Goal: Navigation & Orientation: Find specific page/section

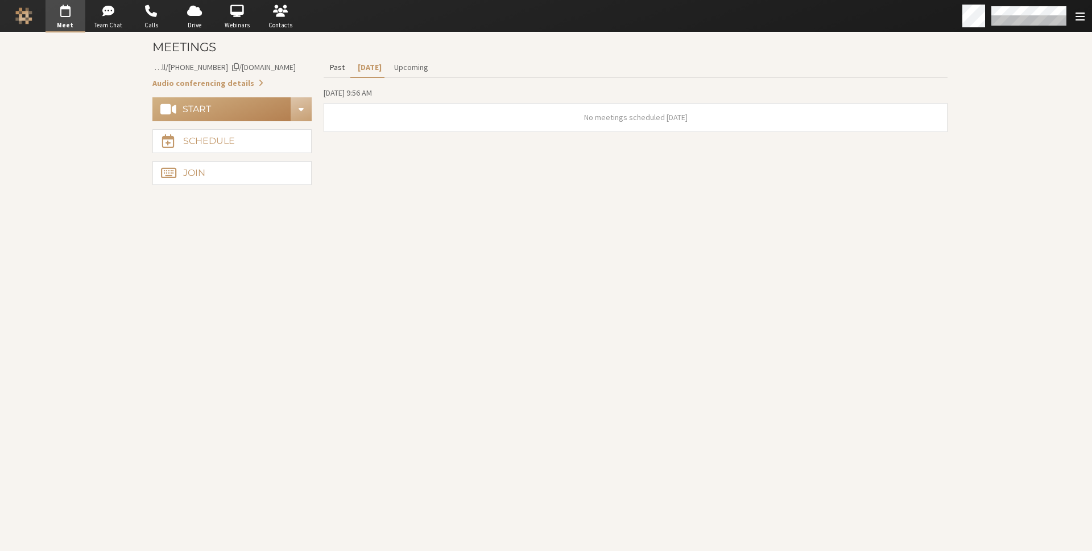
click at [334, 70] on button "Past" at bounding box center [337, 67] width 27 height 20
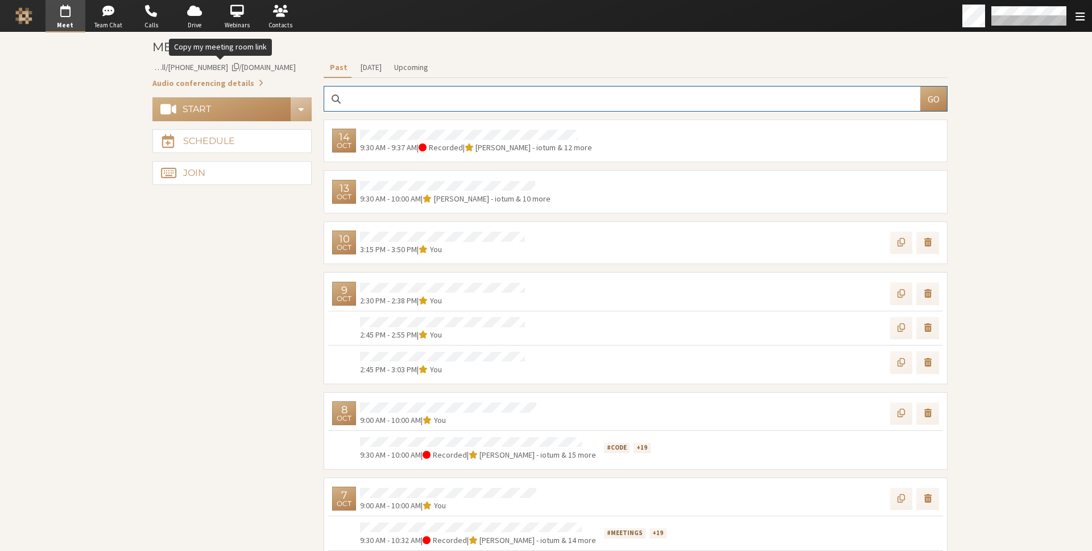
click at [277, 67] on span "iotum.callbridge.rocks/conf/call/8256137" at bounding box center [216, 67] width 160 height 10
click at [216, 82] on button "Audio conferencing details" at bounding box center [207, 83] width 111 height 12
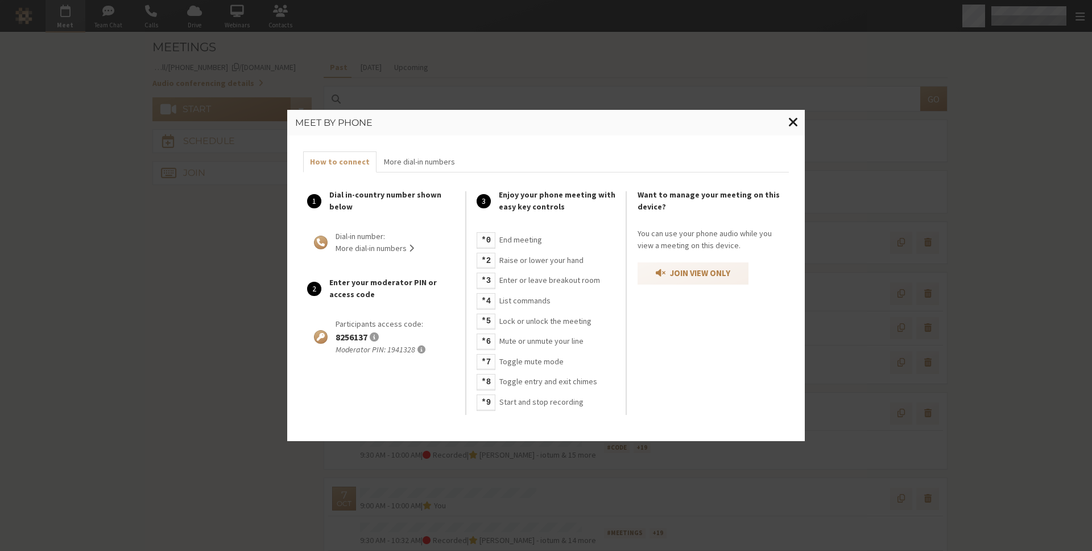
click at [796, 115] on span "Close modal" at bounding box center [793, 122] width 10 height 14
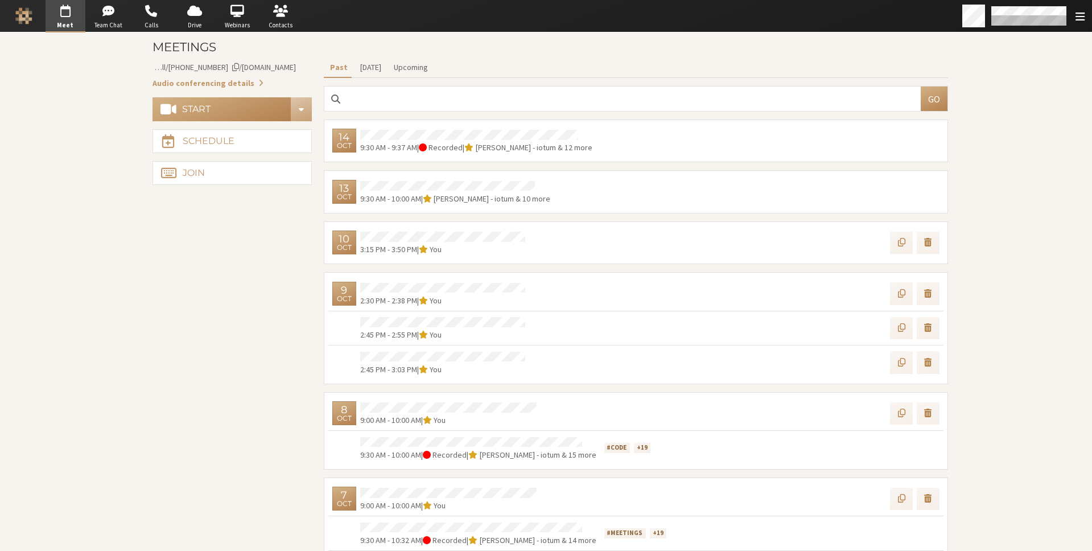
click at [85, 51] on main "Meetings Meeting link iotum.callbridge.rocks/conf/call/8256137 Audio conferenci…" at bounding box center [546, 291] width 1092 height 518
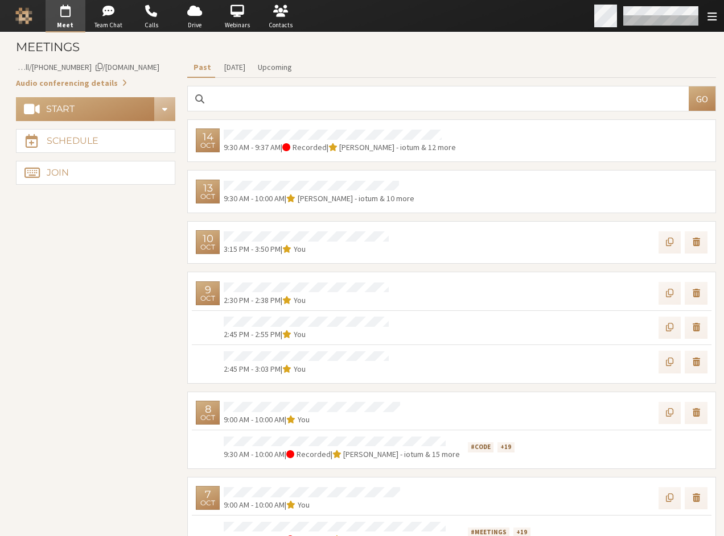
click at [708, 16] on span "Open menu" at bounding box center [711, 16] width 9 height 11
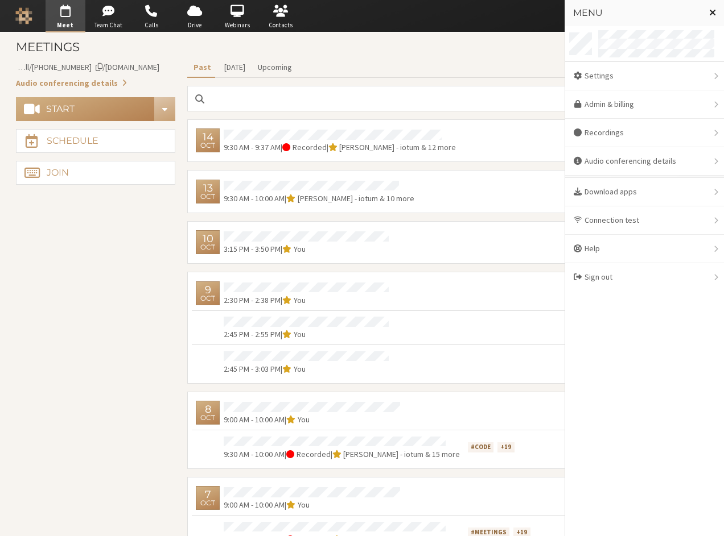
click at [709, 13] on span "Close menu" at bounding box center [712, 12] width 7 height 9
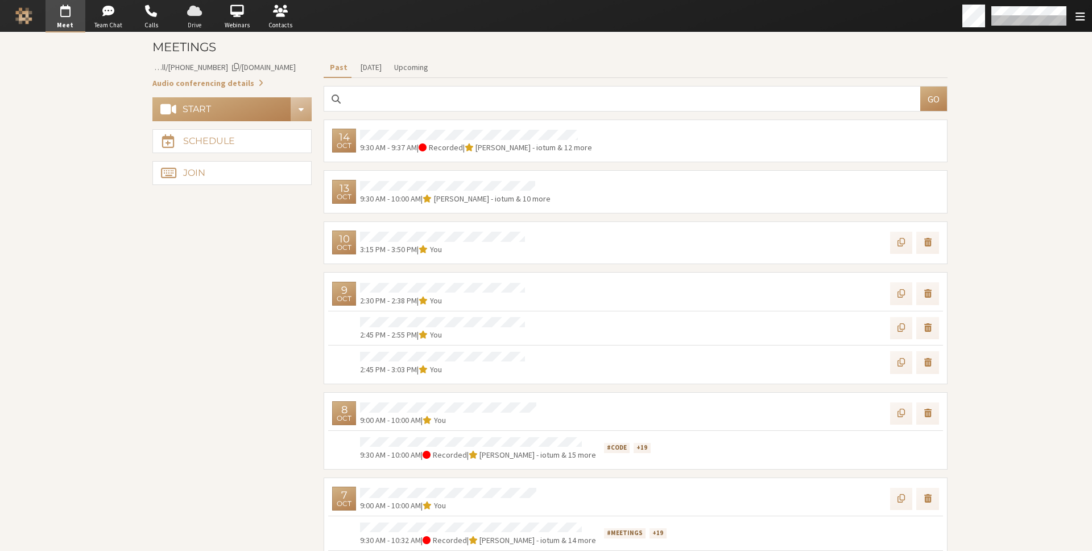
click at [193, 19] on span "button" at bounding box center [195, 11] width 40 height 18
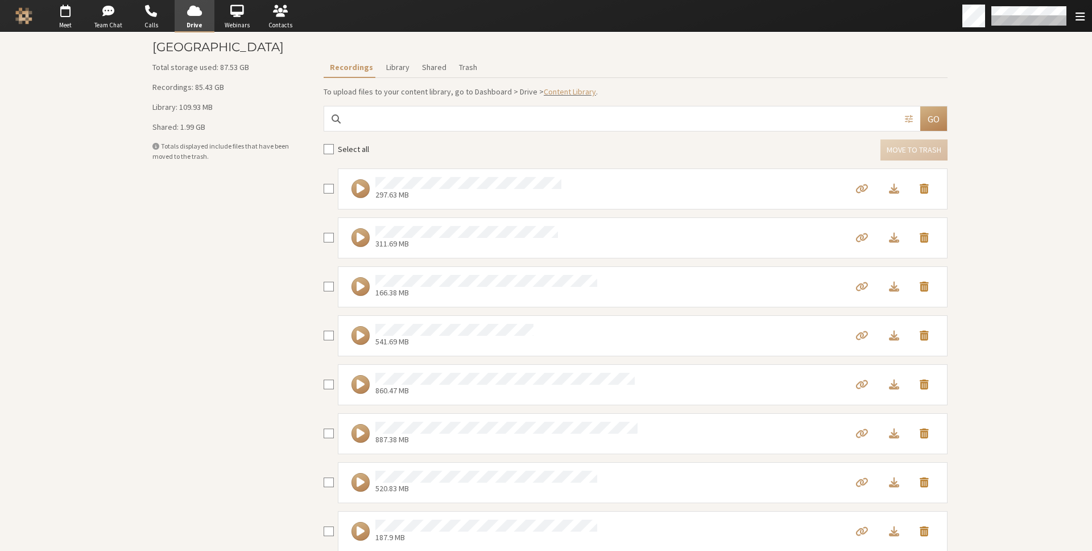
click at [152, 147] on span at bounding box center [155, 146] width 7 height 7
click at [237, 20] on span "Webinars" at bounding box center [237, 25] width 40 height 10
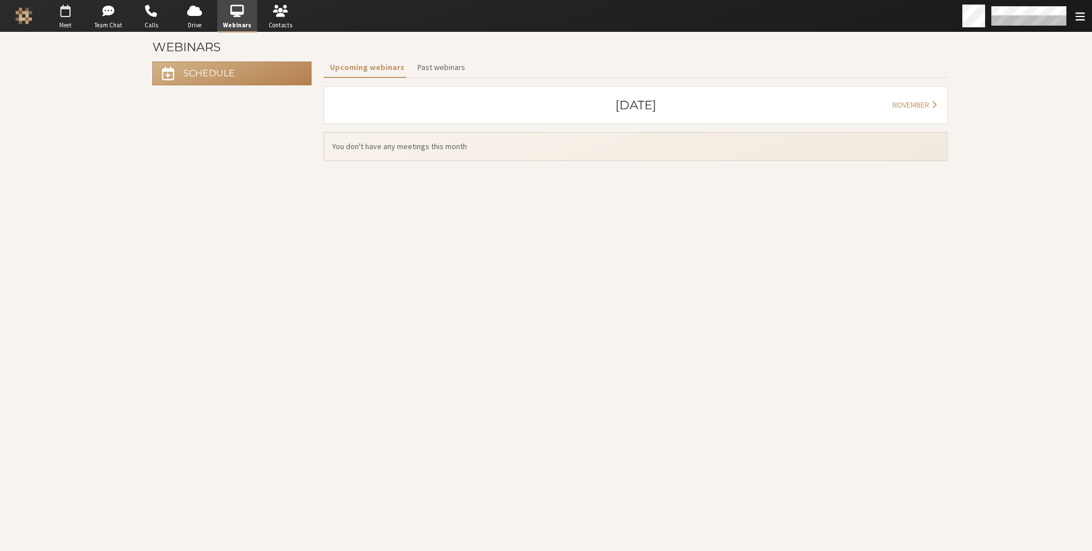
click at [71, 18] on span "button" at bounding box center [66, 11] width 40 height 18
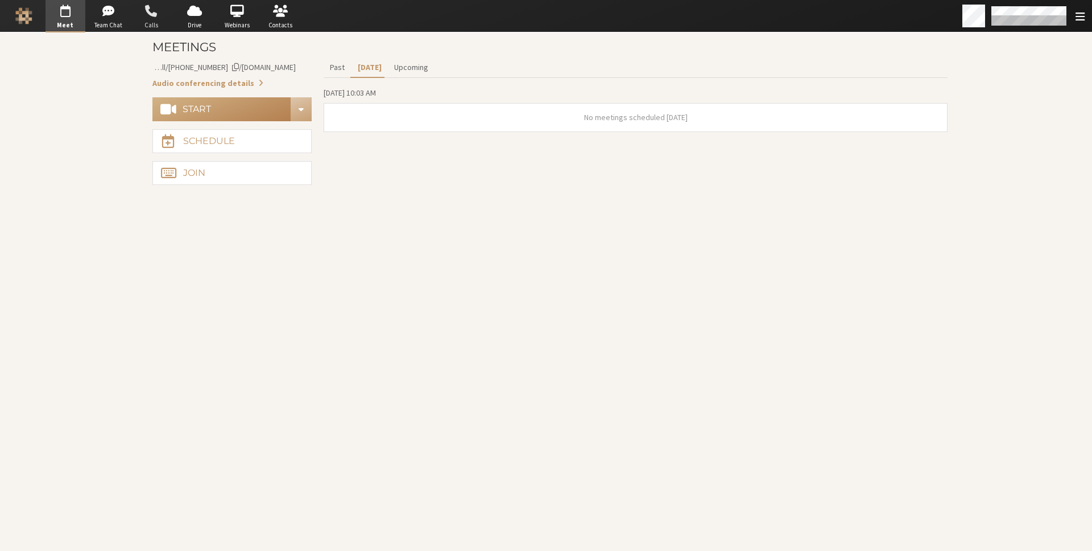
click at [139, 12] on span "button" at bounding box center [151, 11] width 40 height 18
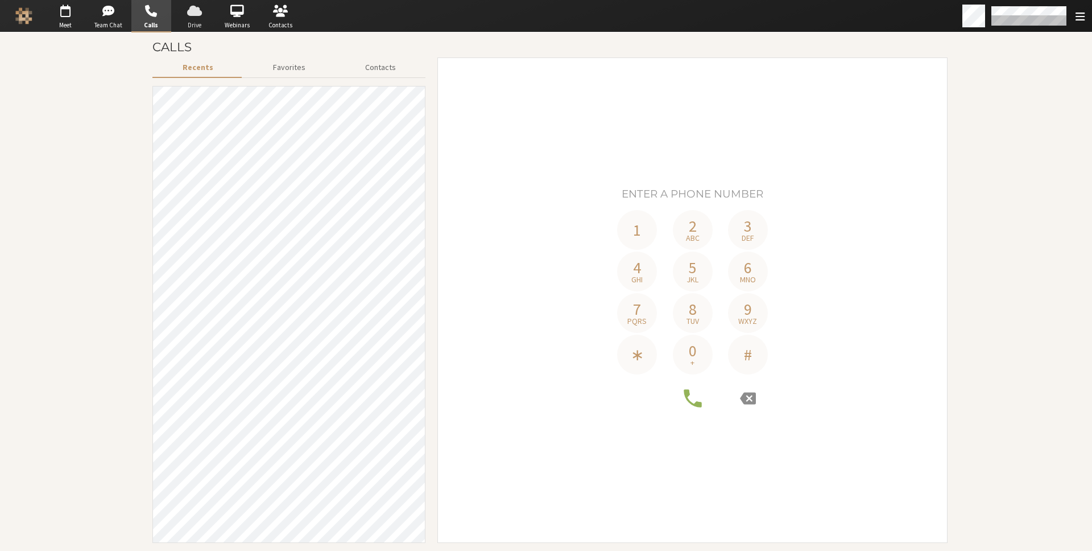
click at [200, 20] on span "Drive" at bounding box center [195, 25] width 40 height 10
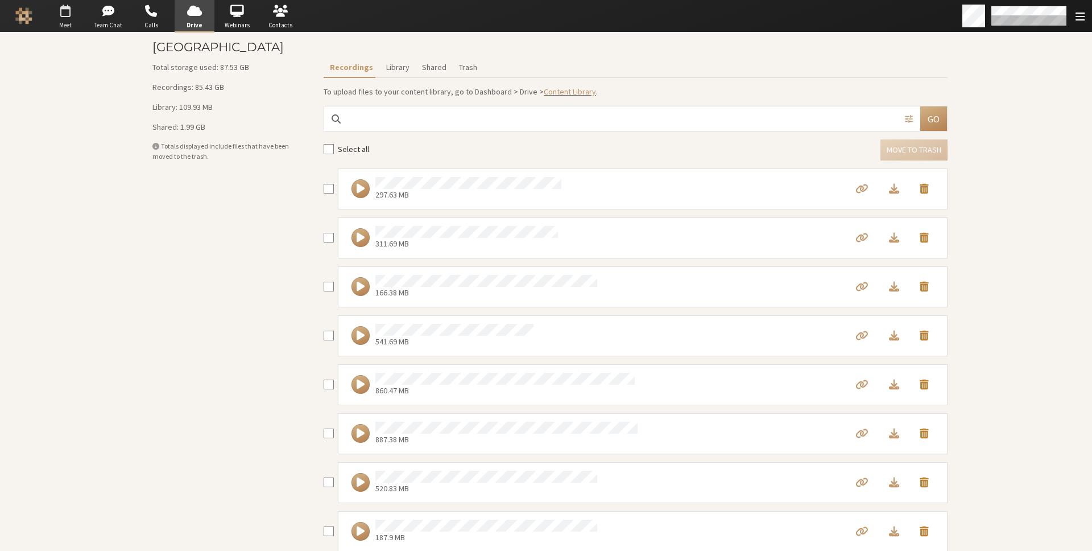
click at [70, 24] on span "Meet" at bounding box center [66, 25] width 40 height 10
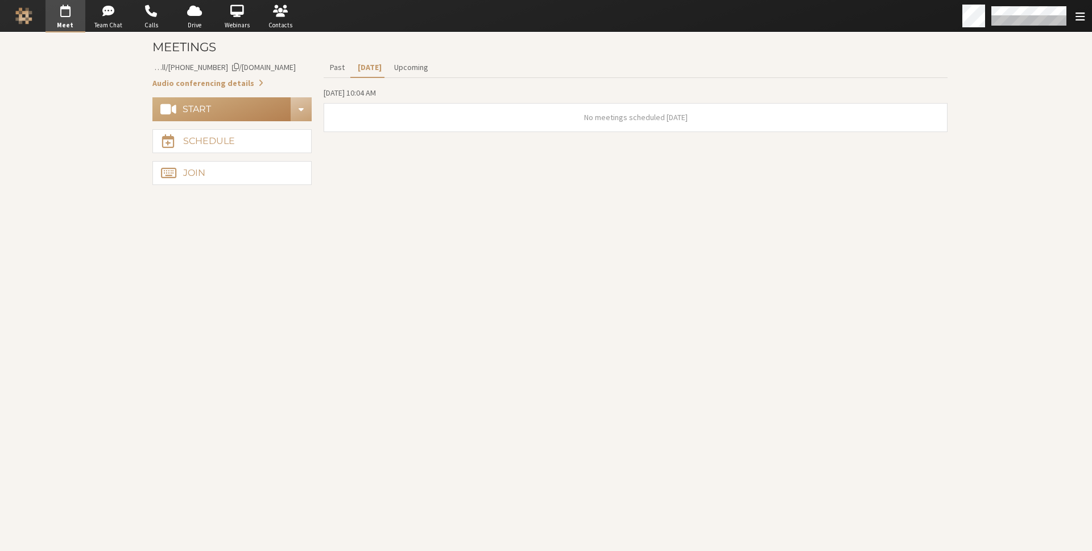
click at [225, 65] on span "iotum.callbridge.rocks/conf/call/8256137" at bounding box center [216, 67] width 160 height 10
click at [226, 84] on button "Audio conferencing details" at bounding box center [207, 83] width 111 height 12
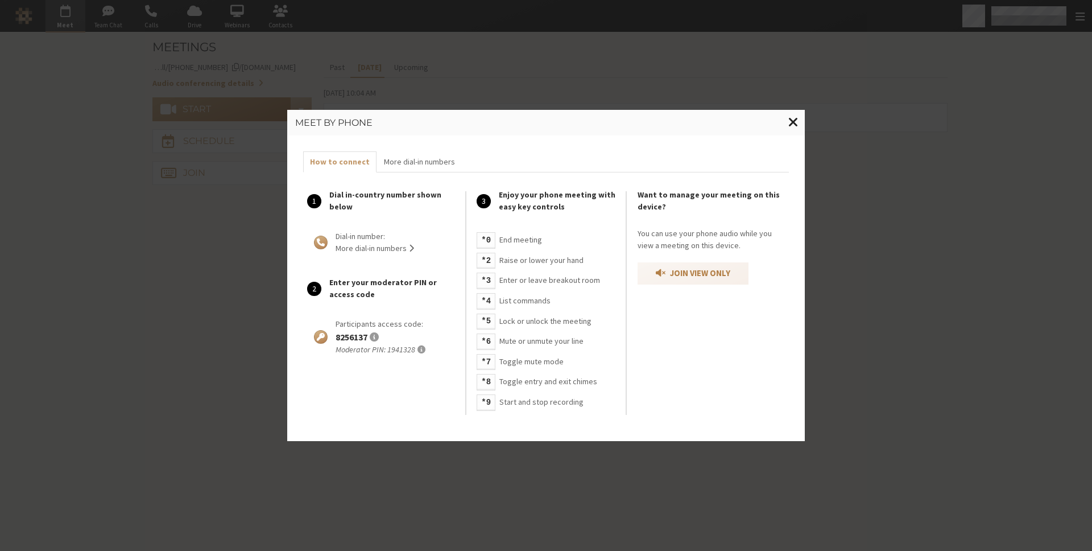
click at [797, 123] on span "Close modal" at bounding box center [793, 122] width 10 height 14
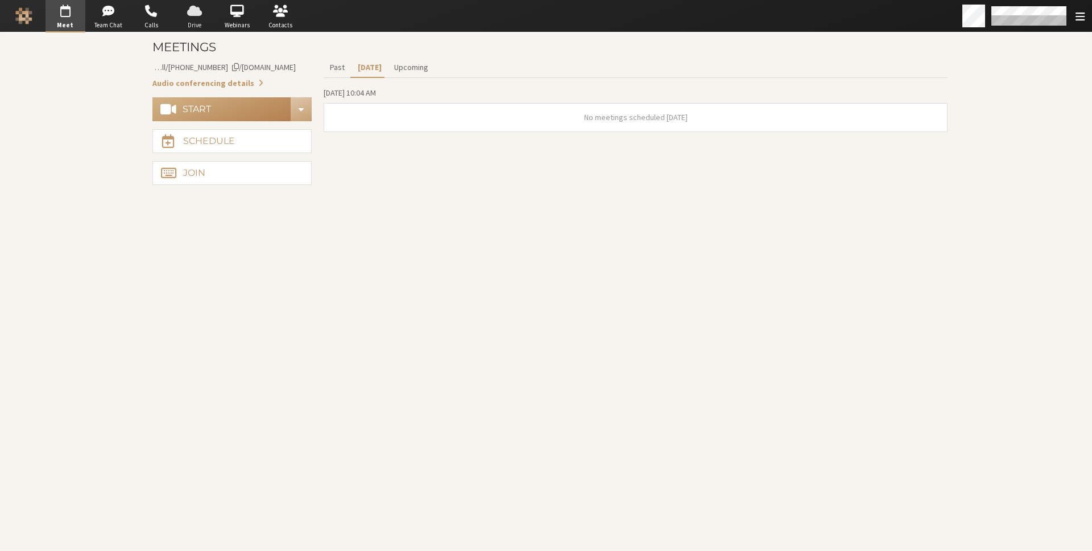
click at [192, 15] on span "button" at bounding box center [195, 11] width 40 height 18
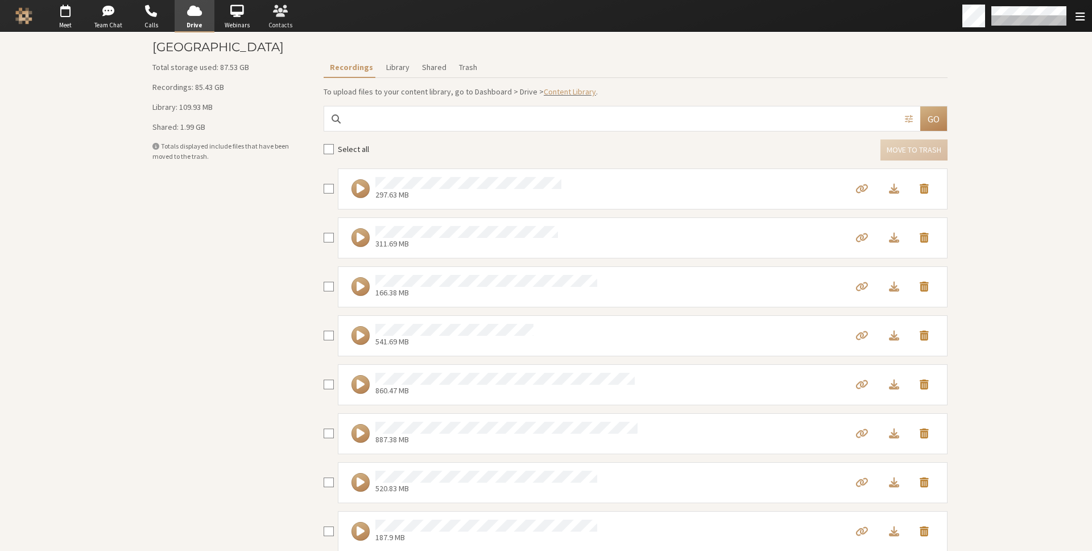
click at [272, 16] on span "button" at bounding box center [281, 11] width 40 height 18
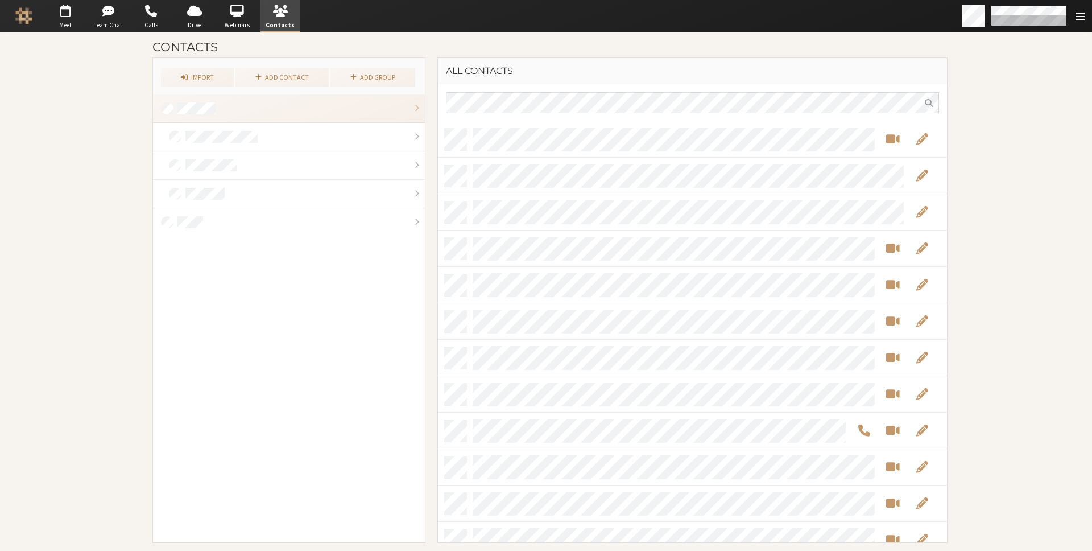
scroll to position [412, 501]
click at [1081, 19] on span "Open menu" at bounding box center [1080, 16] width 9 height 11
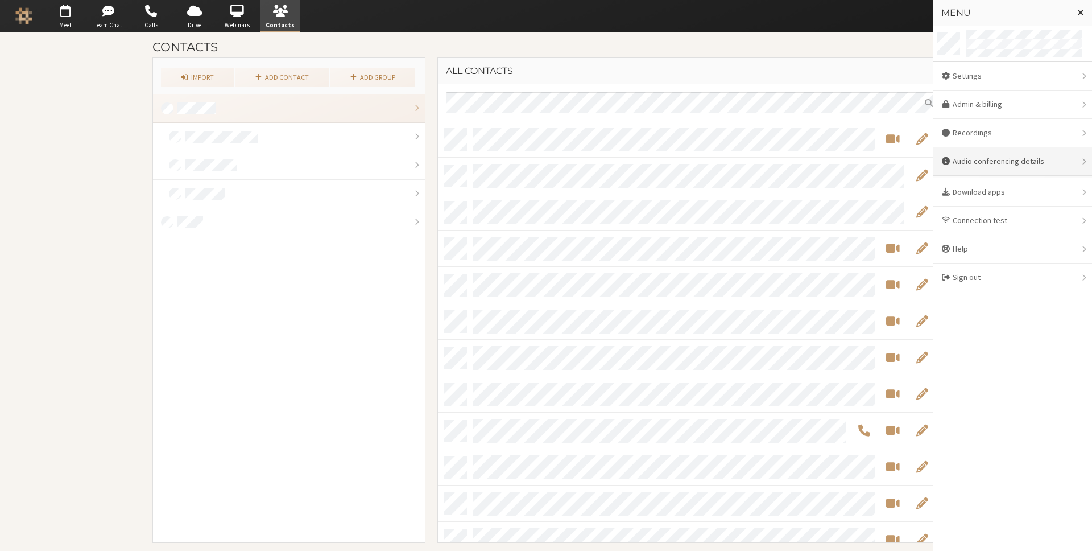
click at [1012, 167] on div "Audio conferencing details" at bounding box center [1013, 161] width 159 height 28
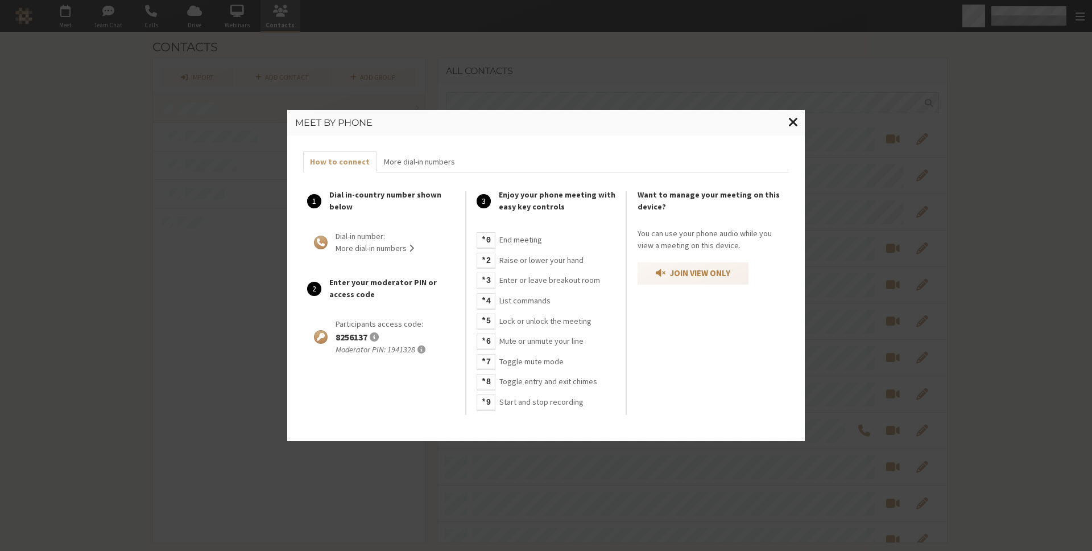
click at [792, 121] on span "Close modal" at bounding box center [793, 122] width 10 height 14
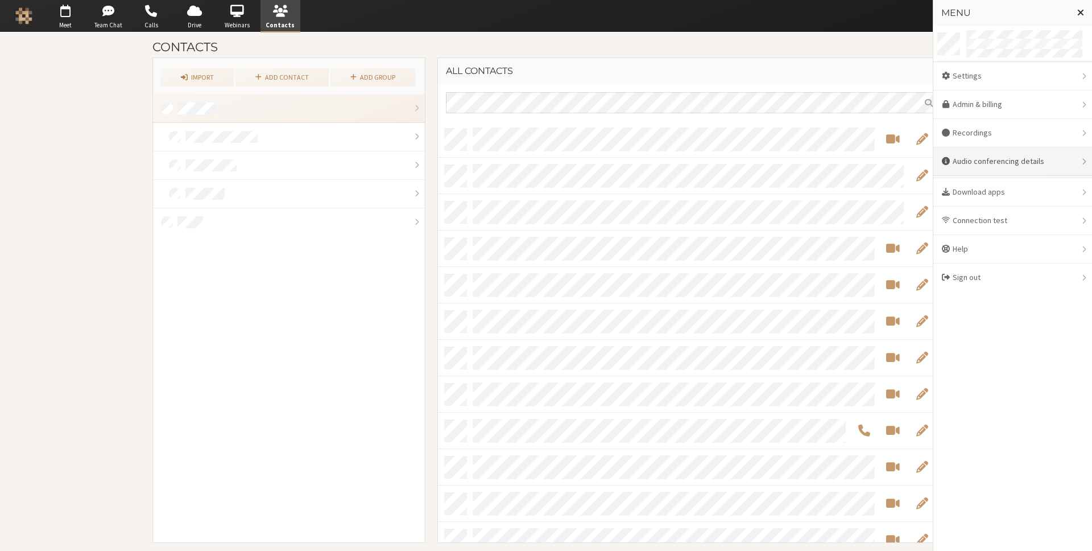
click at [988, 158] on div "Audio conferencing details" at bounding box center [1013, 161] width 159 height 28
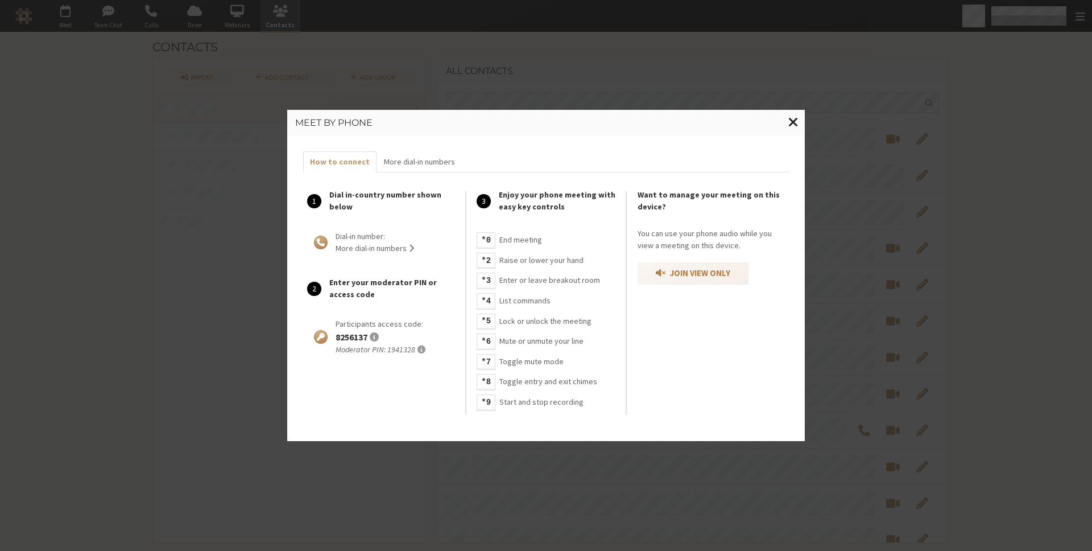
click at [796, 120] on span "Close modal" at bounding box center [793, 122] width 10 height 14
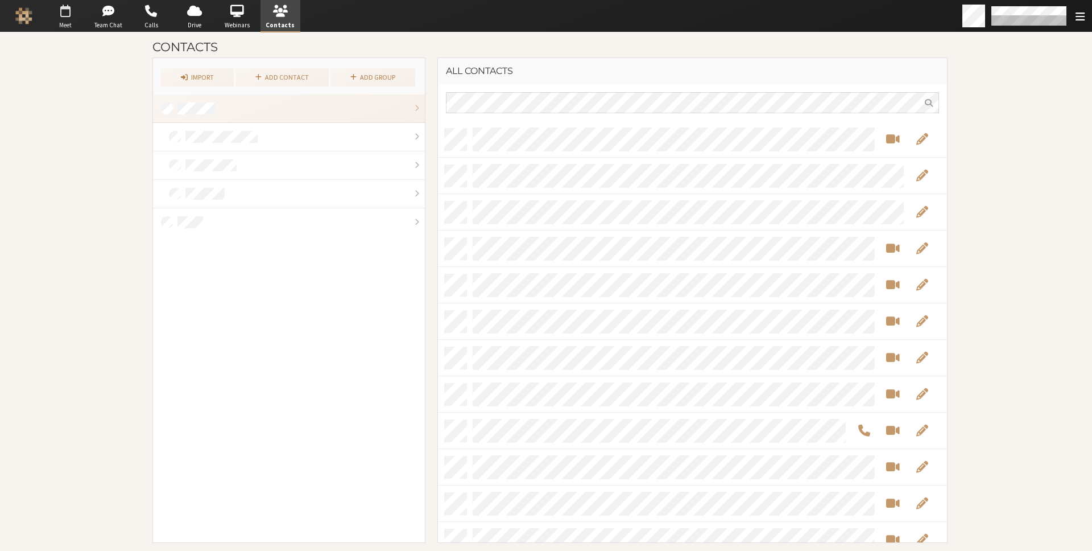
click at [63, 11] on span "button" at bounding box center [66, 11] width 40 height 18
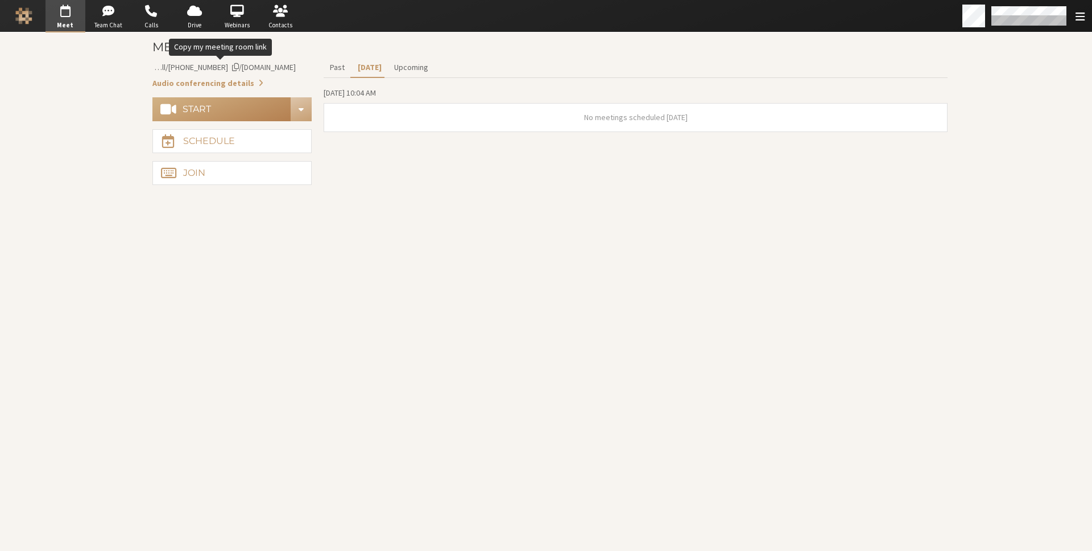
click at [195, 67] on span "iotum.callbridge.rocks/conf/call/8256137" at bounding box center [216, 67] width 160 height 10
click at [210, 85] on button "Audio conferencing details" at bounding box center [207, 83] width 111 height 12
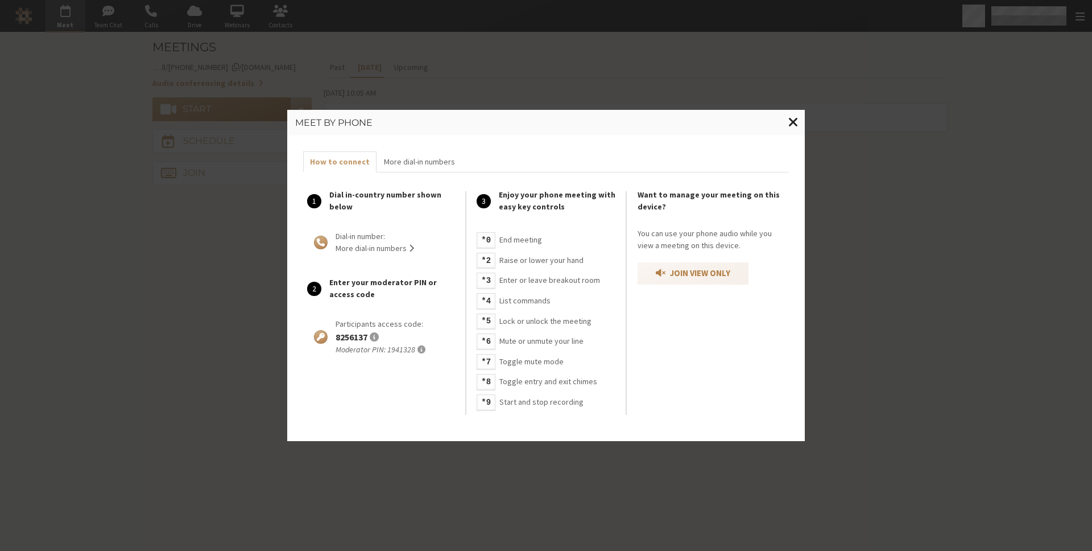
click at [793, 119] on span "Close modal" at bounding box center [793, 122] width 10 height 14
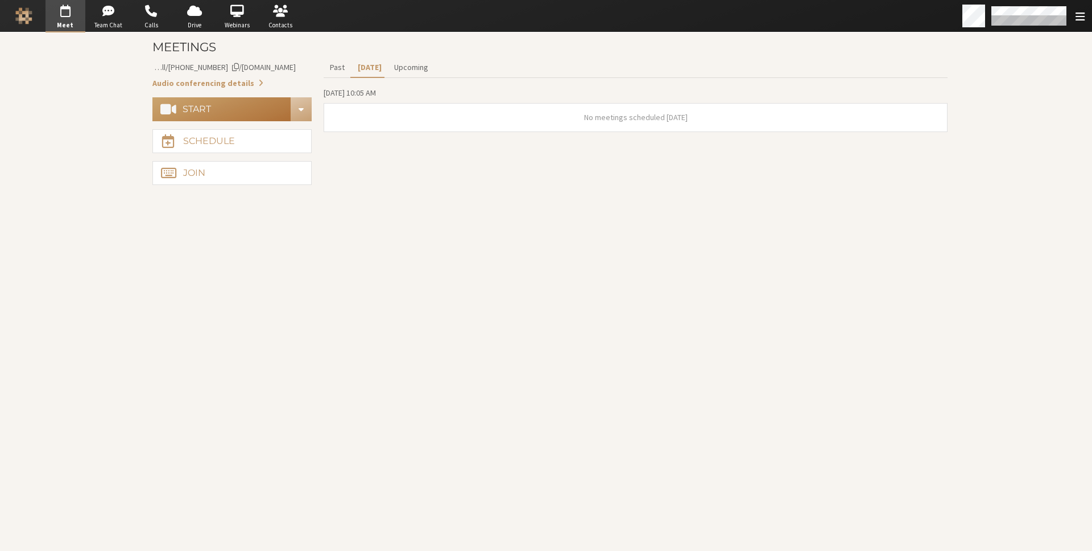
click at [238, 109] on button "Start" at bounding box center [221, 109] width 139 height 24
click at [234, 135] on button "Schedule" at bounding box center [231, 141] width 159 height 24
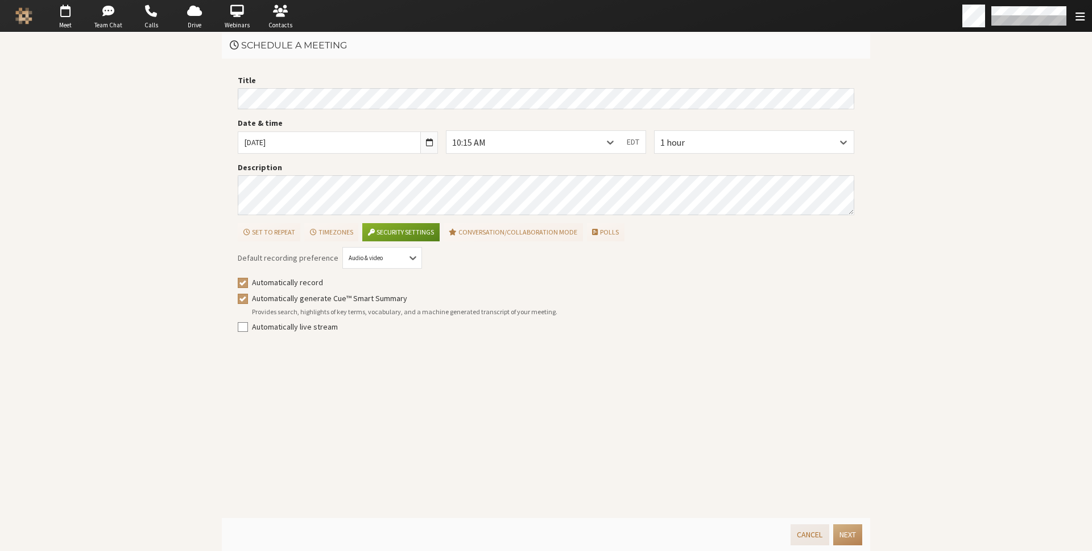
click at [805, 535] on button "Cancel" at bounding box center [810, 534] width 38 height 21
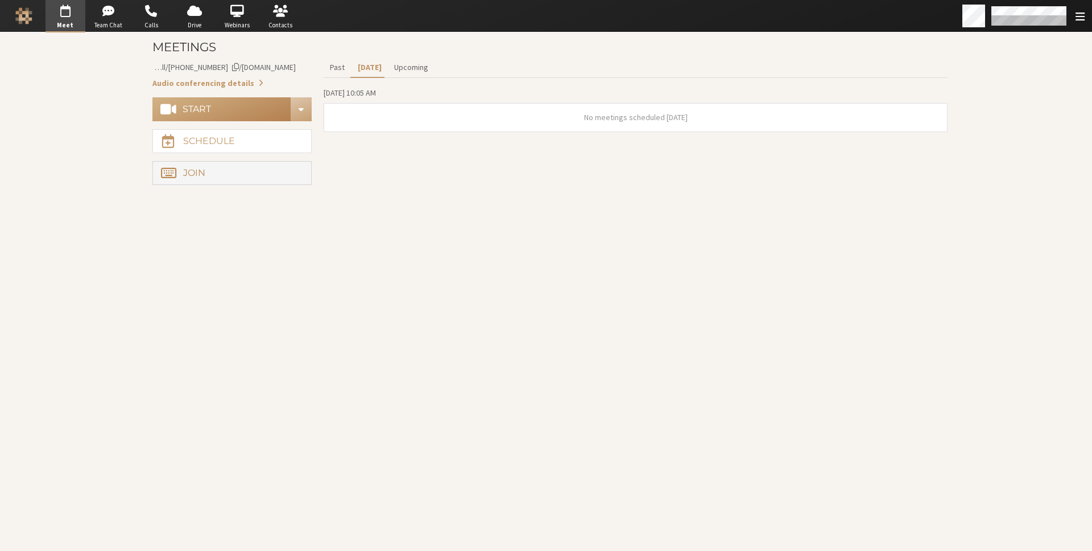
click at [273, 173] on button "Join" at bounding box center [231, 173] width 159 height 24
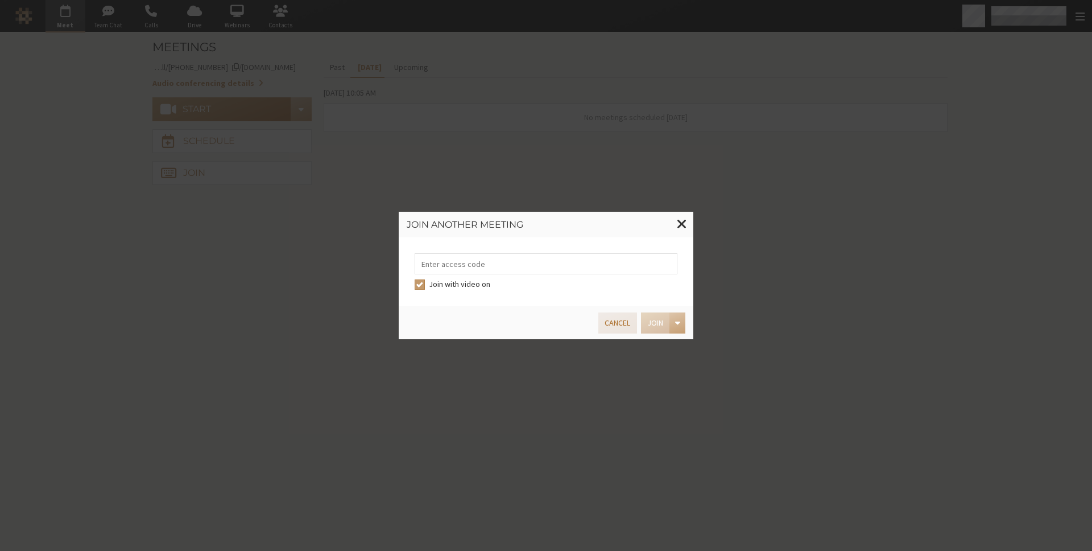
click at [622, 323] on button "Cancel" at bounding box center [617, 322] width 38 height 21
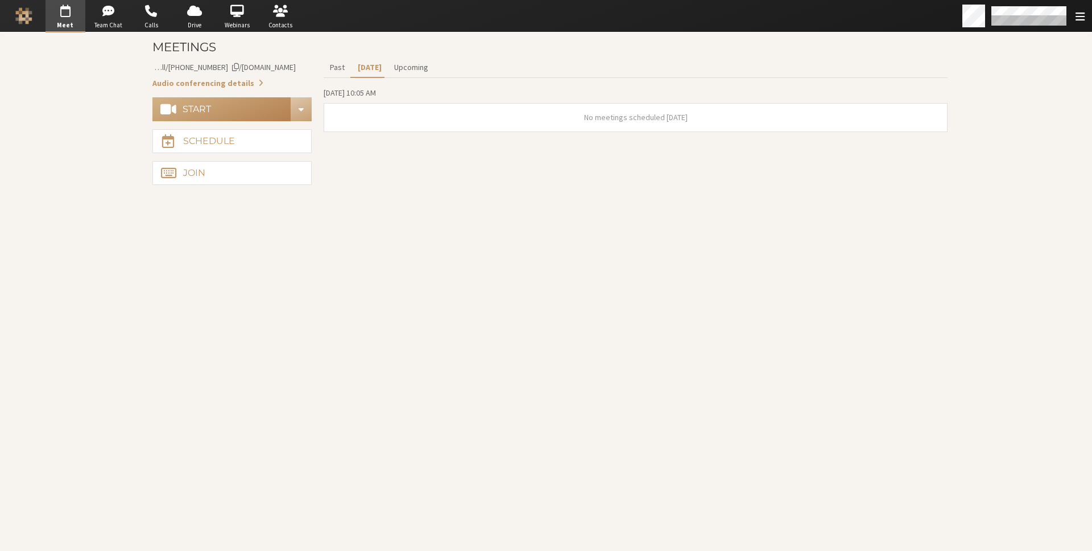
click at [291, 96] on aside "Meeting link iotum.callbridge.rocks/conf/call/8256137 Audio conferencing detail…" at bounding box center [231, 122] width 159 height 131
click at [299, 105] on span "Start conference options" at bounding box center [301, 109] width 5 height 9
click at [193, 240] on section "Meetings Meeting link iotum.callbridge.rocks/conf/call/8256137 Audio conferenci…" at bounding box center [546, 291] width 819 height 518
click at [395, 62] on button "Upcoming" at bounding box center [411, 67] width 47 height 20
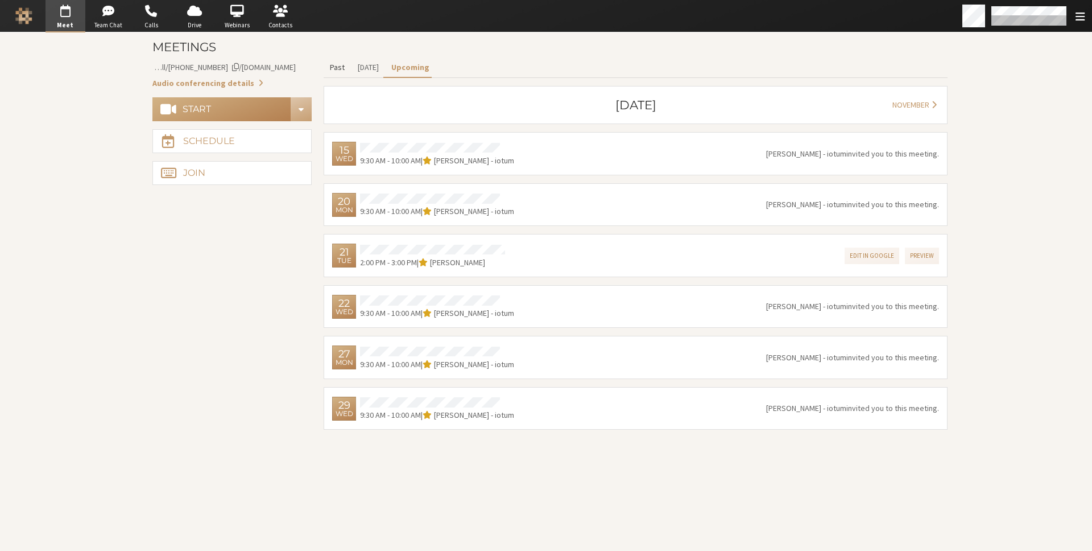
click at [335, 64] on button "Past" at bounding box center [337, 67] width 27 height 20
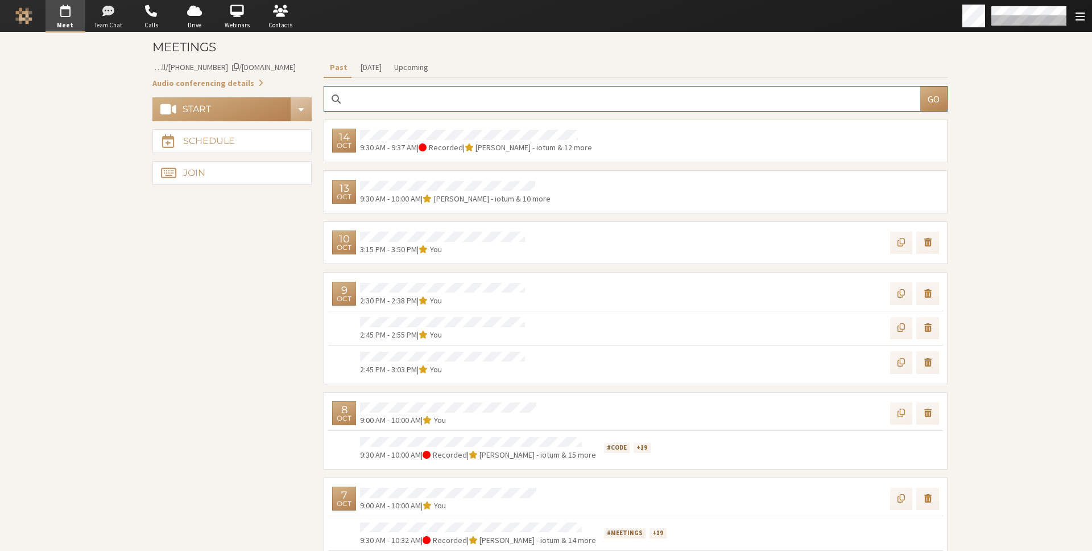
click at [113, 12] on span "button" at bounding box center [108, 11] width 40 height 18
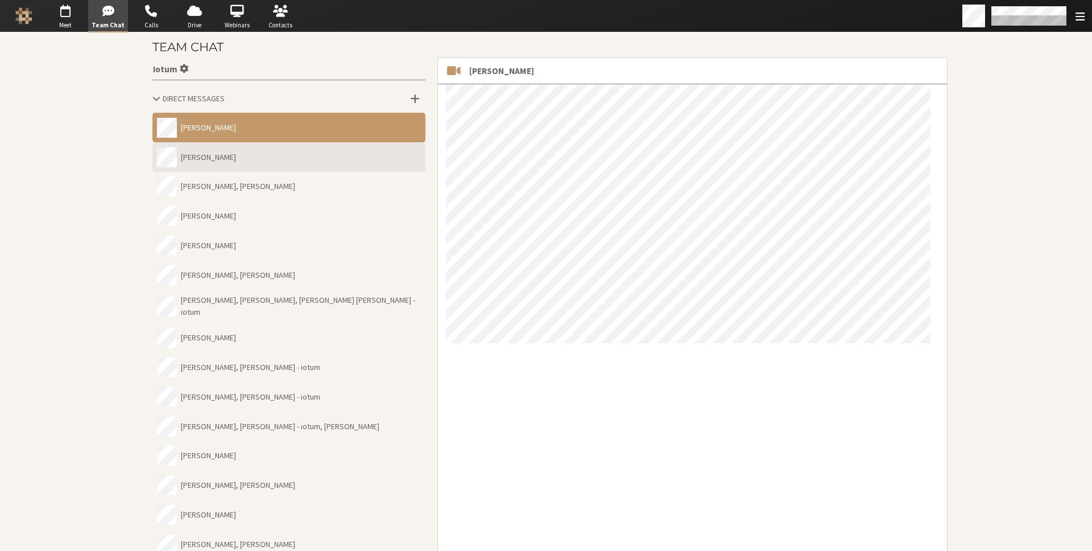
click at [298, 154] on button "Bernardo" at bounding box center [288, 157] width 273 height 30
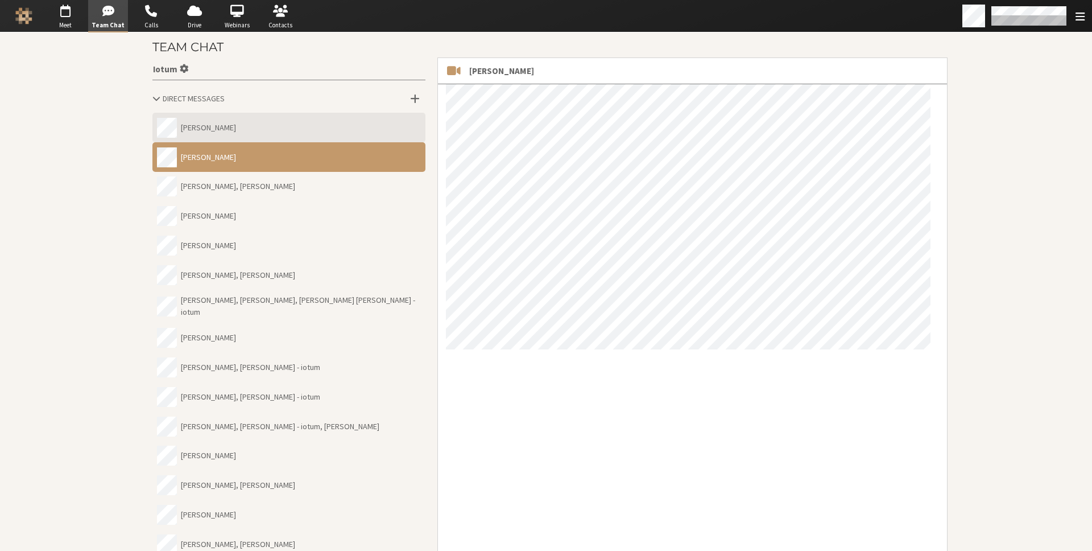
click at [270, 127] on button "Anita" at bounding box center [288, 128] width 273 height 30
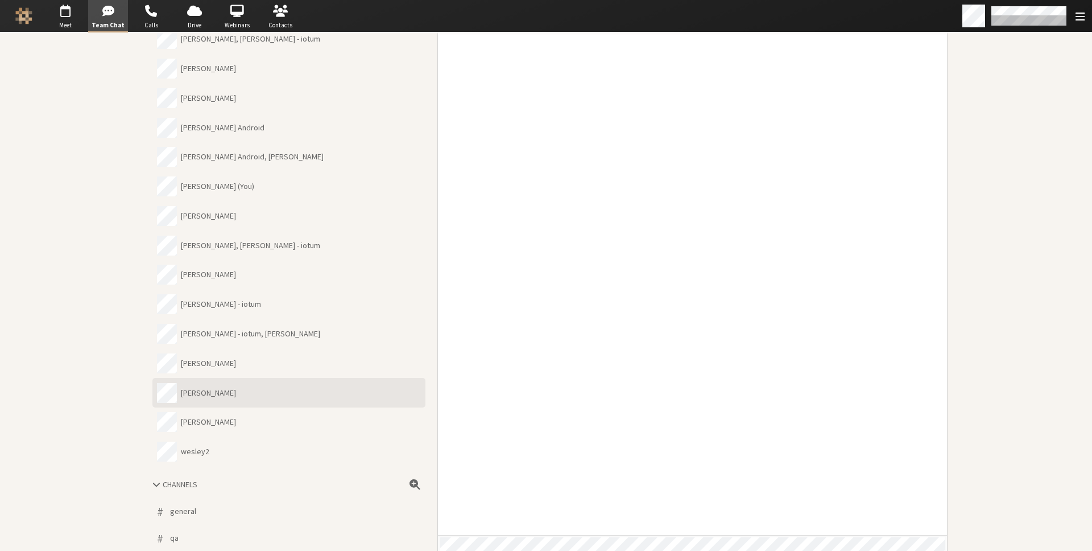
scroll to position [595, 0]
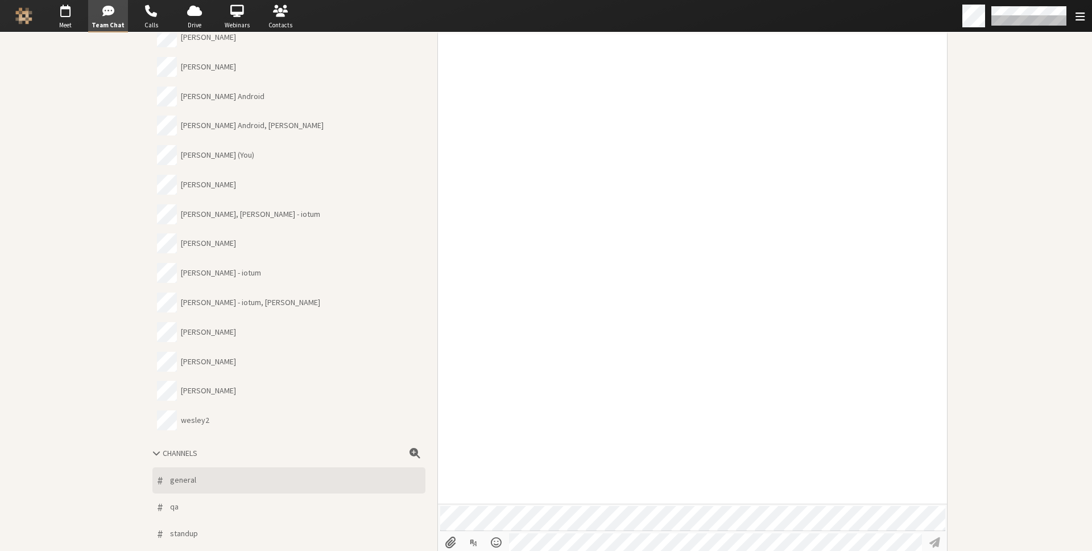
click at [278, 469] on button "# general" at bounding box center [288, 480] width 273 height 27
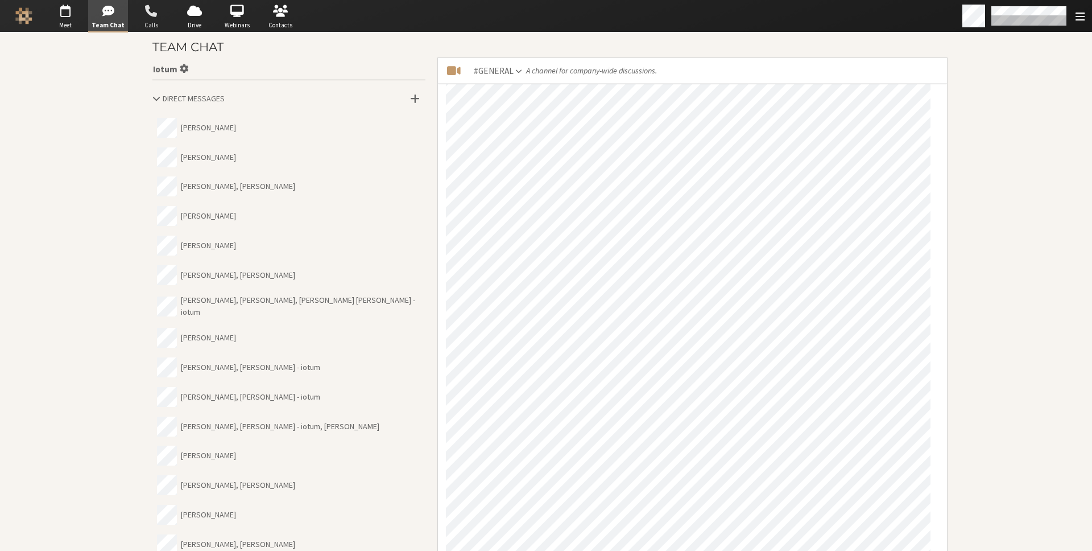
click at [147, 12] on span "button" at bounding box center [151, 11] width 40 height 18
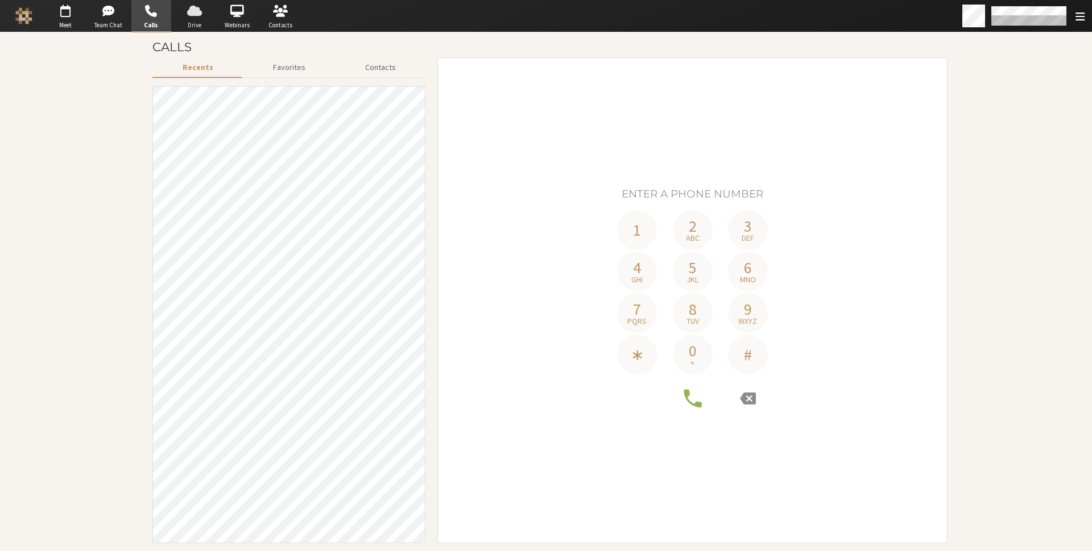
click at [205, 6] on span "button" at bounding box center [195, 11] width 40 height 18
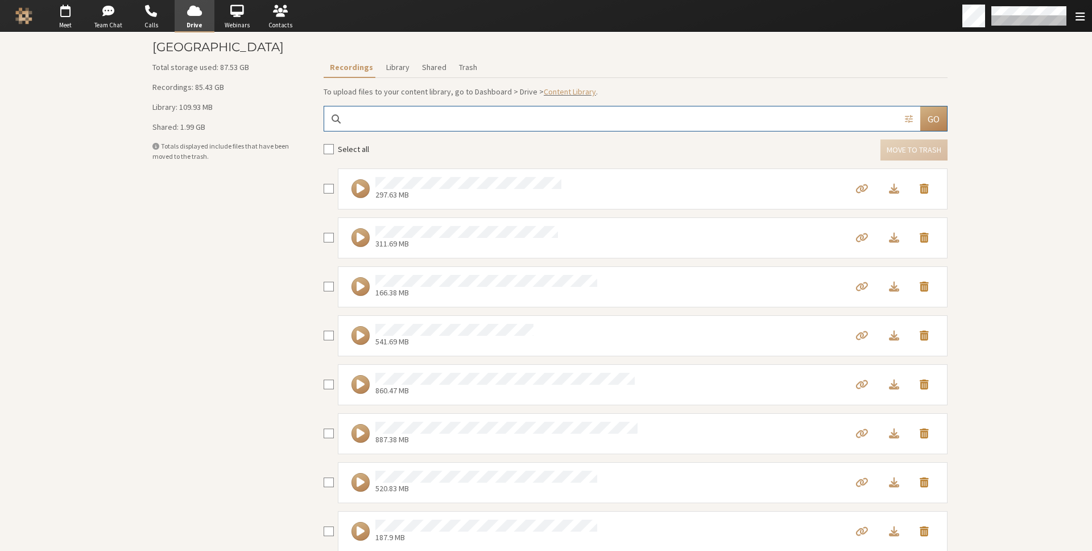
click at [26, 278] on main "Callbridge Drive Total storage used: 87.53 GB Recordings: 85.43 GB Library: 109…" at bounding box center [546, 291] width 1092 height 518
click at [1025, 251] on main "Callbridge Drive Total storage used: 87.53 GB Recordings: 85.43 GB Library: 109…" at bounding box center [546, 291] width 1092 height 518
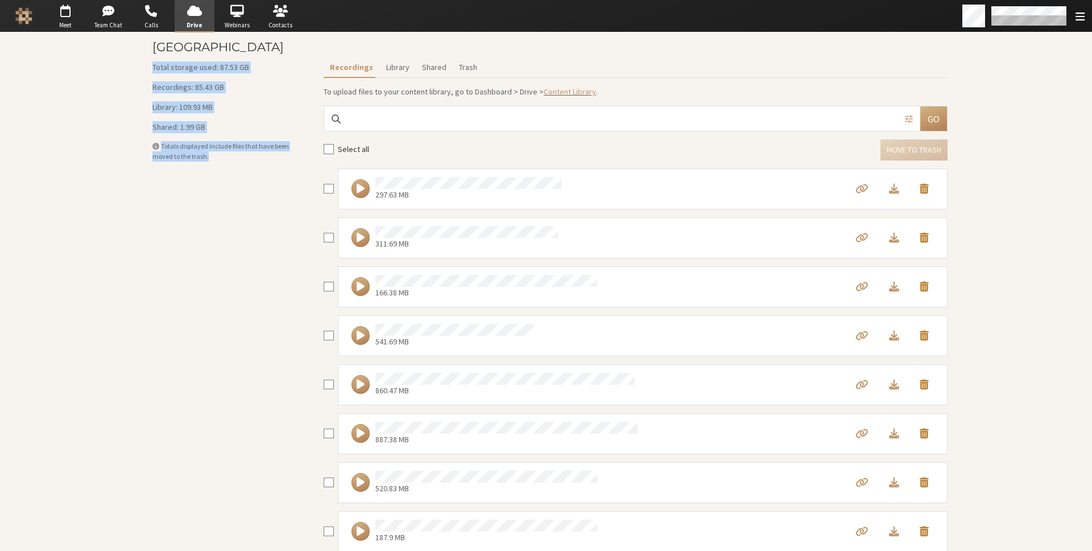
drag, startPoint x: 208, startPoint y: 154, endPoint x: 148, endPoint y: 71, distance: 101.8
click at [148, 71] on div "Total storage used: 87.53 GB Recordings: 85.43 GB Library: 109.93 MB Shared: 1.…" at bounding box center [227, 111] width 159 height 100
copy div "Total storage used: 87.53 GB Recordings: 85.43 GB Library: 109.93 MB Shared: 1.…"
click at [62, 15] on span "button" at bounding box center [66, 11] width 40 height 18
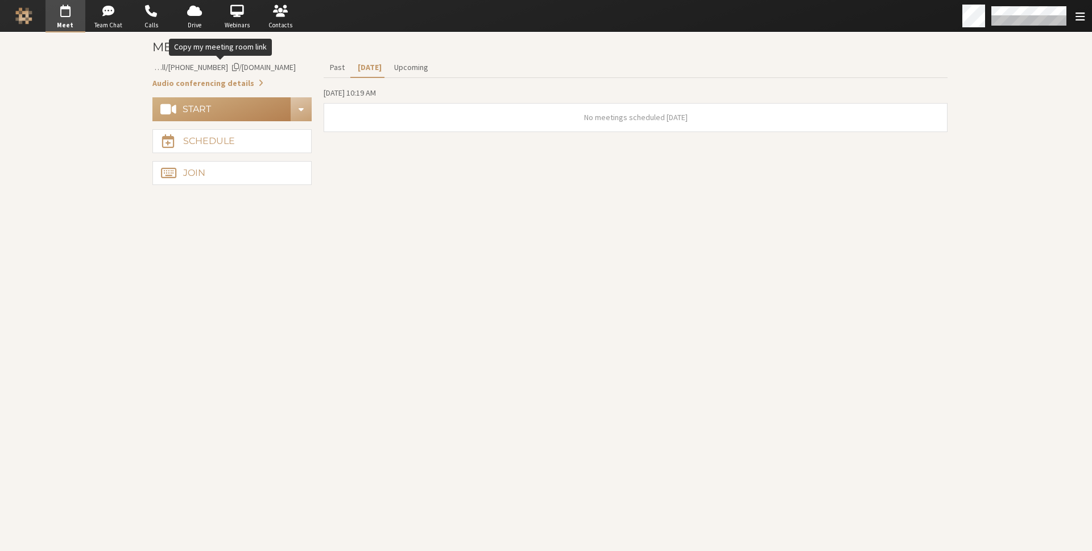
click at [218, 71] on span "iotum.callbridge.rocks/conf/call/8256137" at bounding box center [216, 67] width 160 height 10
click at [333, 273] on section "Meetings Copied to clipboard Audio conferencing details Start Schedule Join Pas…" at bounding box center [546, 291] width 819 height 518
click at [444, 214] on section "Meetings Meeting link iotum.callbridge.rocks/conf/call/8256137 Audio conferenci…" at bounding box center [546, 291] width 819 height 518
click at [678, 248] on section "Meetings Meeting link iotum.callbridge.rocks/conf/call/8256137 Audio conferenci…" at bounding box center [546, 291] width 819 height 518
click at [501, 338] on section "Meetings Meeting link [DOMAIN_NAME]/conf/call/8256137 Audio conferencing detail…" at bounding box center [546, 291] width 819 height 518
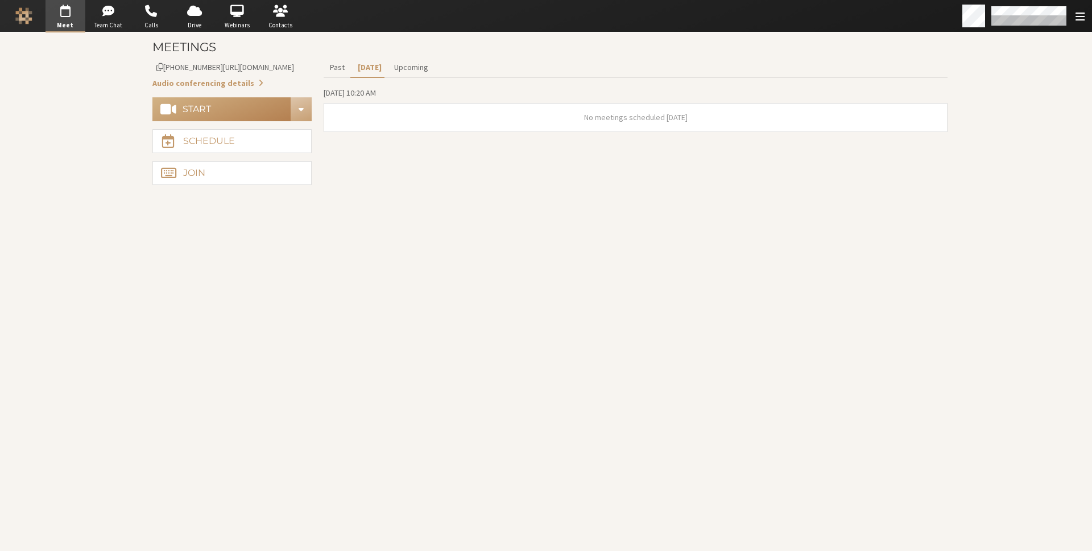
click at [717, 385] on section "Meetings Meeting link [DOMAIN_NAME][URL] Audio conferencing details Start Sched…" at bounding box center [546, 291] width 819 height 518
click at [220, 82] on button "Audio conferencing details" at bounding box center [207, 83] width 111 height 12
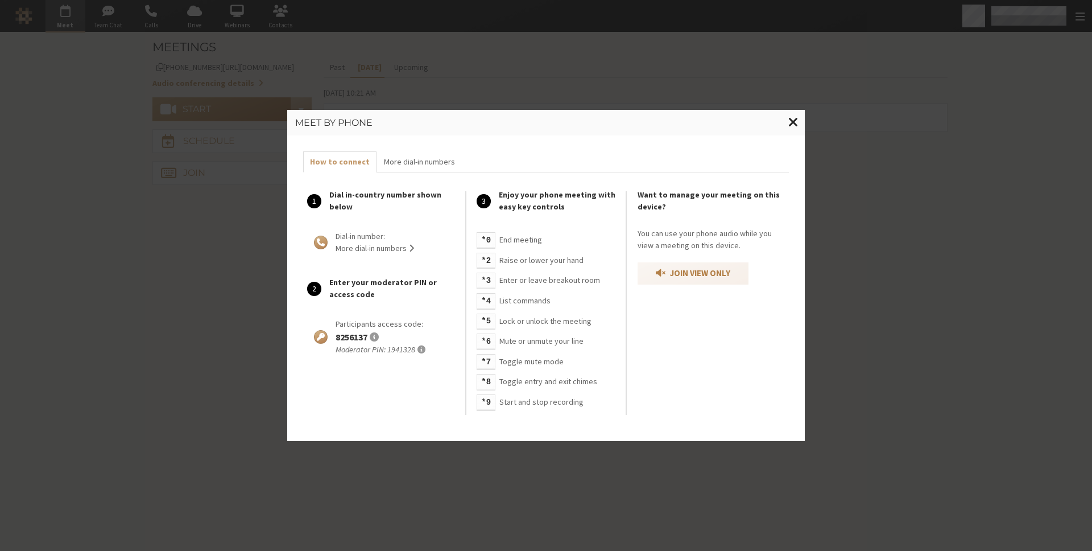
click at [792, 121] on span "Close modal" at bounding box center [793, 122] width 10 height 14
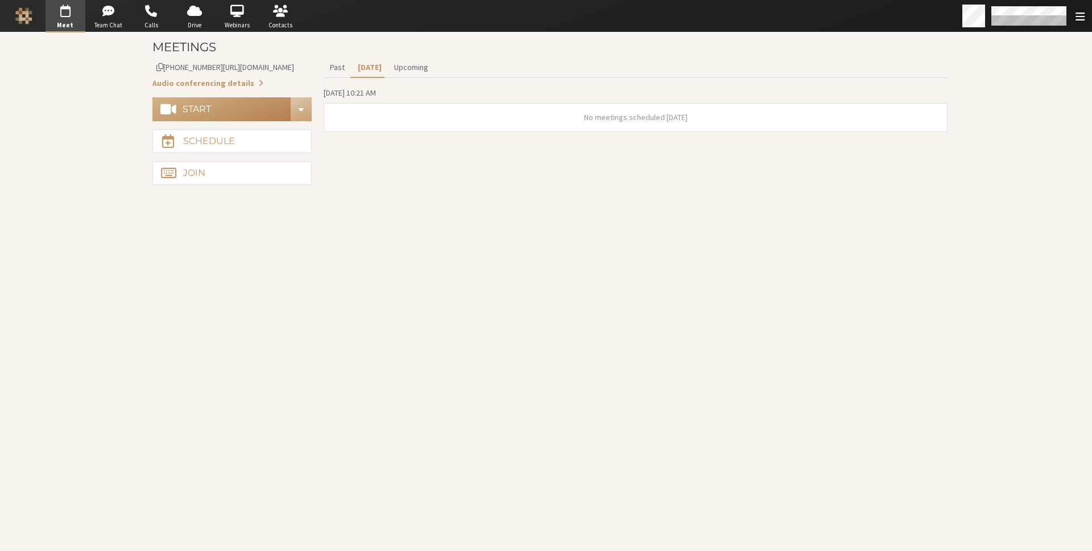
click at [627, 203] on section "Meetings Meeting link iotum.callbridge.com/conf/call/8256137 Audio conferencing…" at bounding box center [546, 291] width 819 height 518
click at [239, 20] on span "Webinars" at bounding box center [237, 25] width 40 height 10
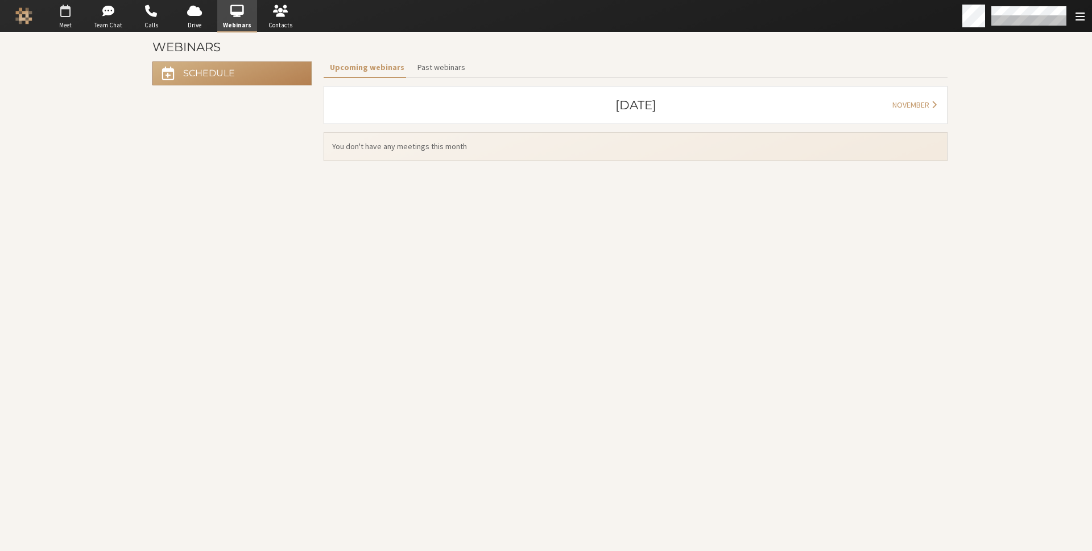
click at [67, 13] on span "button" at bounding box center [66, 11] width 40 height 18
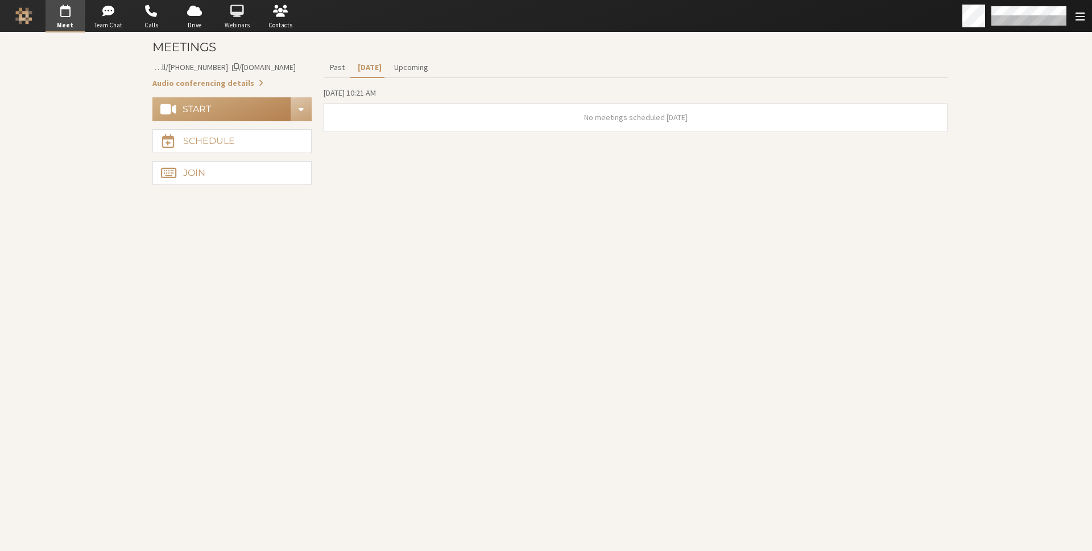
click at [243, 19] on span "button" at bounding box center [237, 11] width 40 height 18
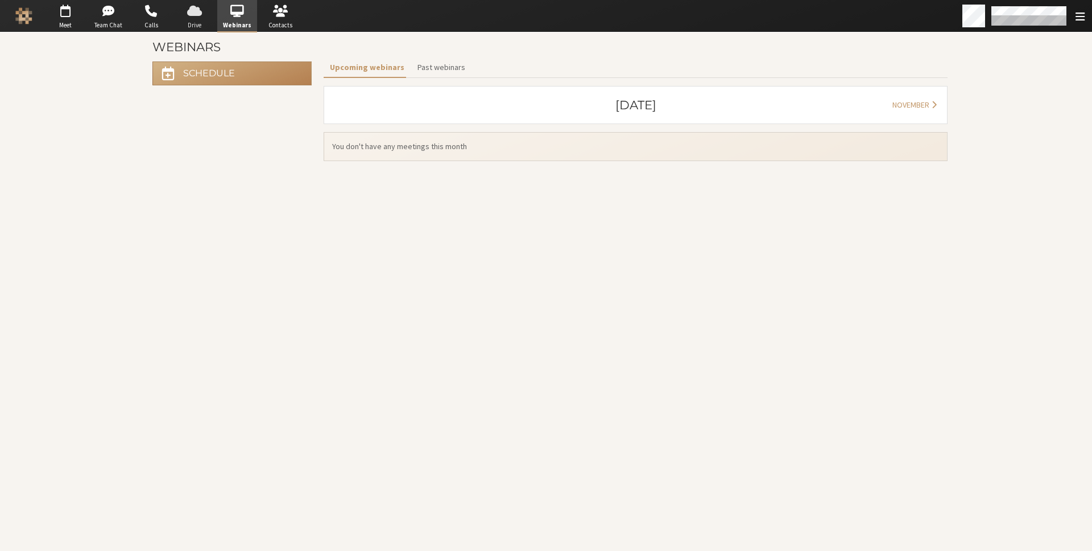
click at [197, 13] on span "button" at bounding box center [195, 11] width 40 height 18
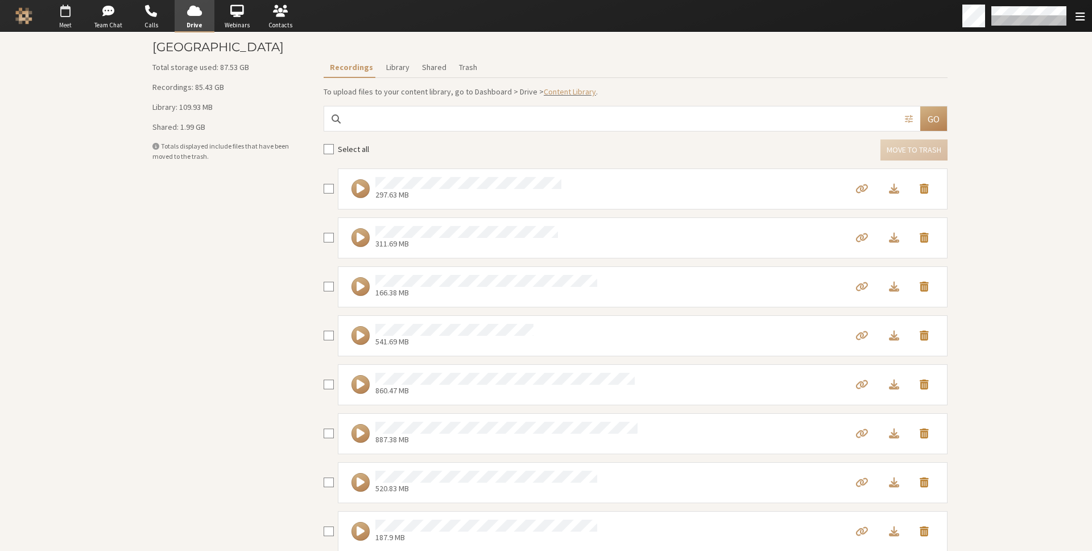
click at [64, 13] on span "button" at bounding box center [66, 11] width 40 height 18
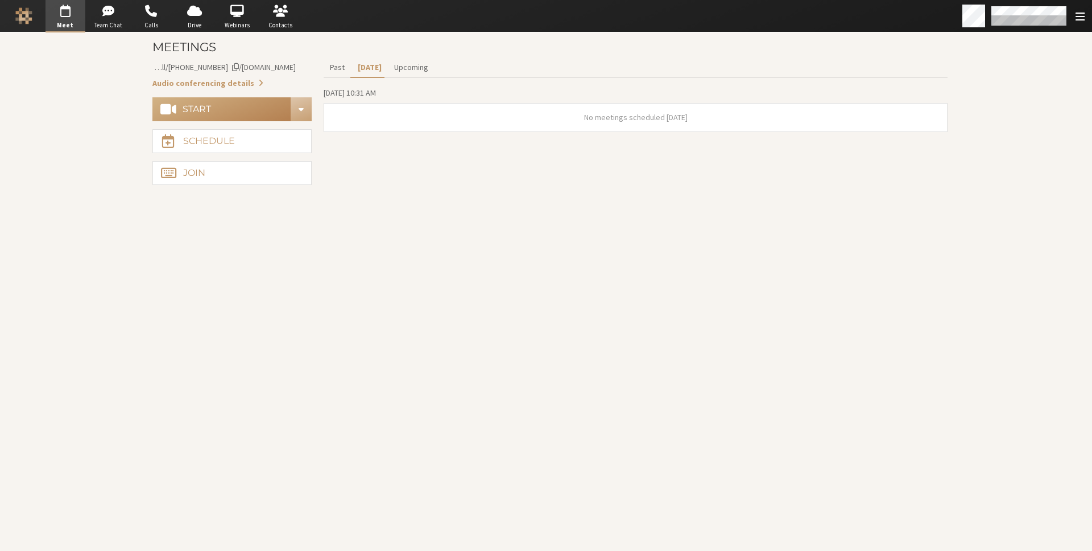
click at [192, 44] on h3 "Meetings" at bounding box center [549, 46] width 795 height 13
click at [325, 68] on button "Past" at bounding box center [337, 67] width 27 height 20
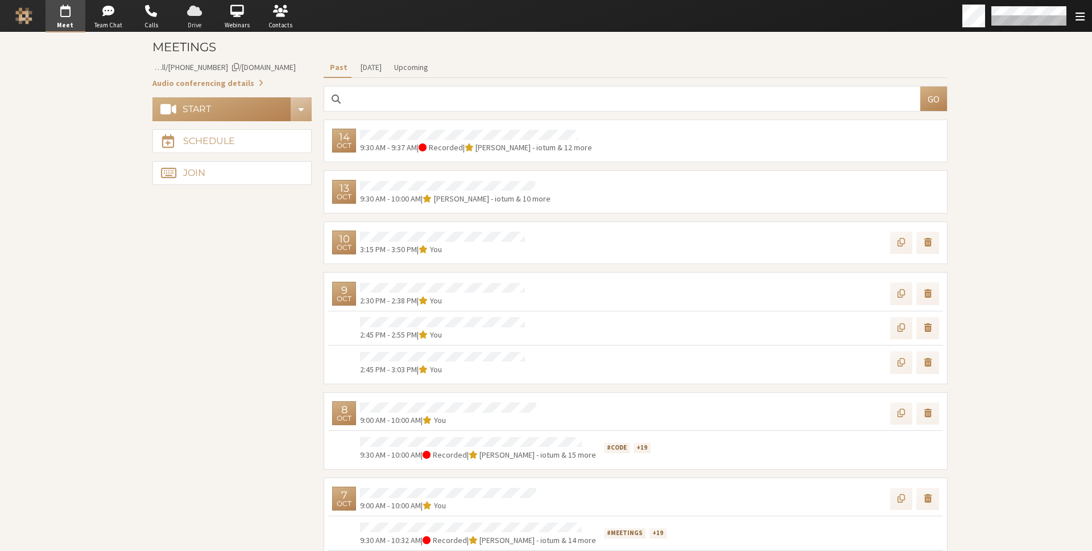
click at [192, 15] on span "button" at bounding box center [195, 11] width 40 height 18
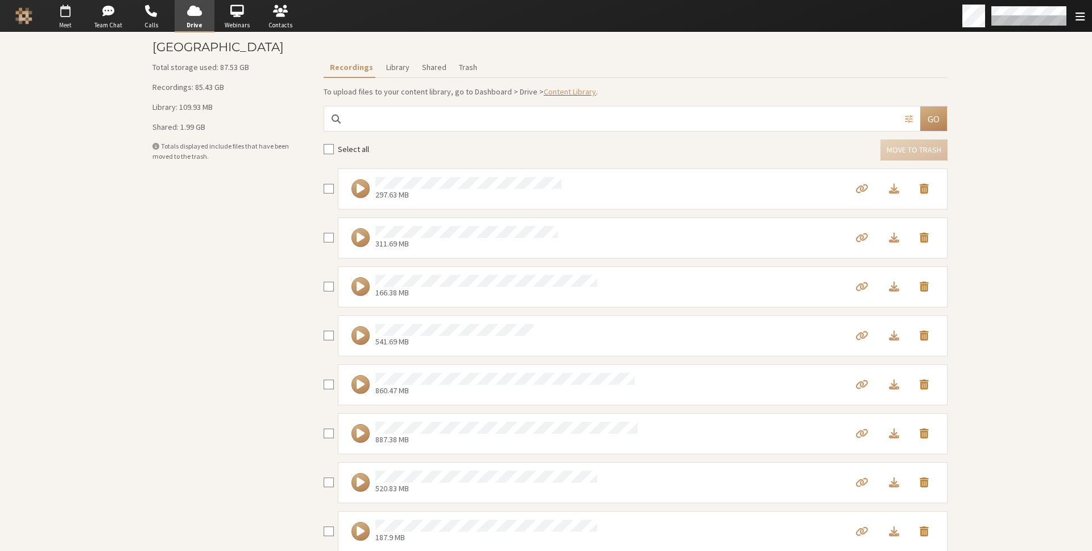
click at [64, 14] on span "button" at bounding box center [66, 11] width 40 height 18
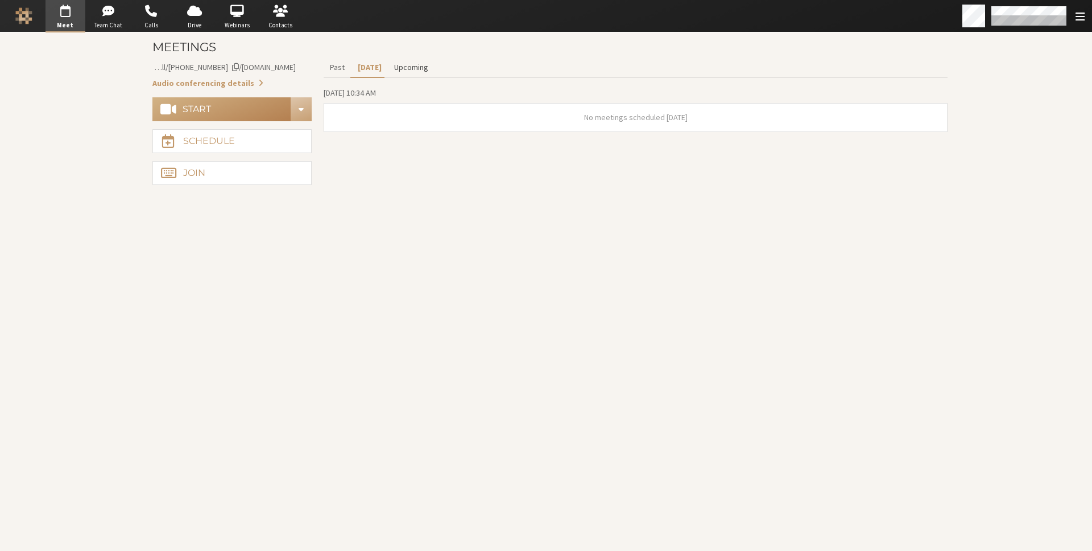
click at [410, 64] on button "Upcoming" at bounding box center [411, 67] width 47 height 20
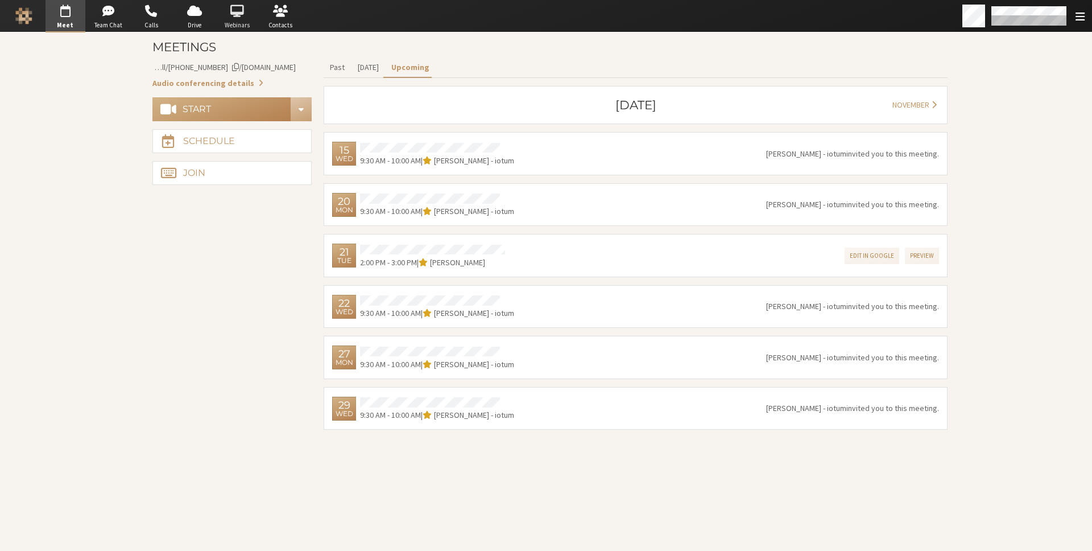
click at [242, 13] on span "button" at bounding box center [237, 11] width 40 height 18
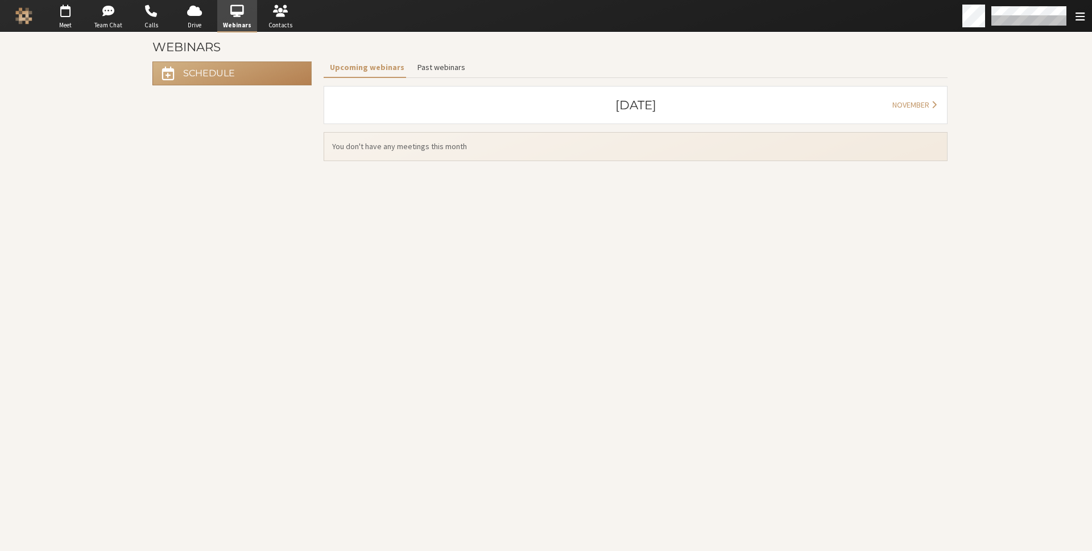
click at [435, 64] on button "Past webinars" at bounding box center [441, 67] width 60 height 20
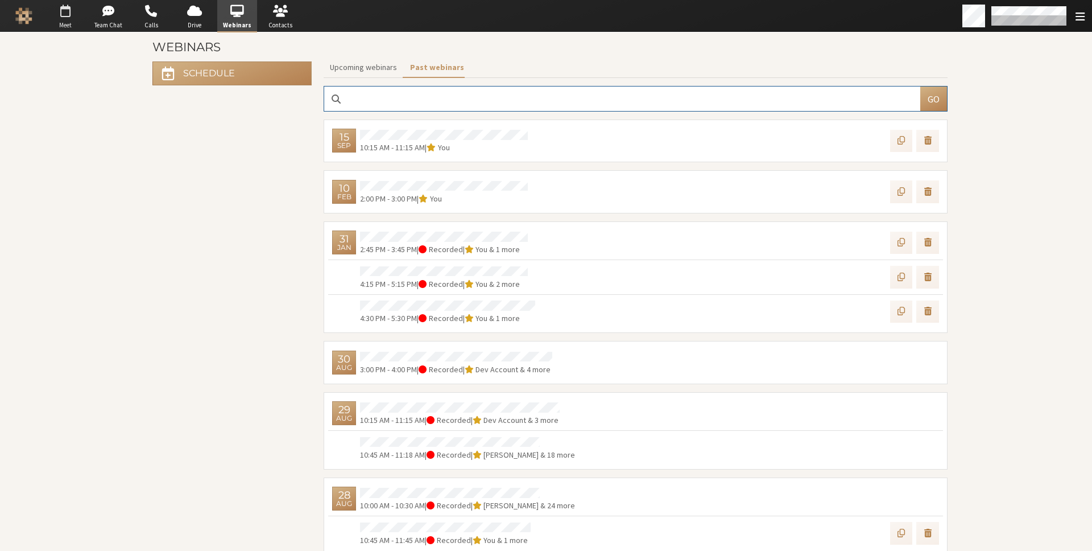
click at [75, 15] on span "button" at bounding box center [66, 11] width 40 height 18
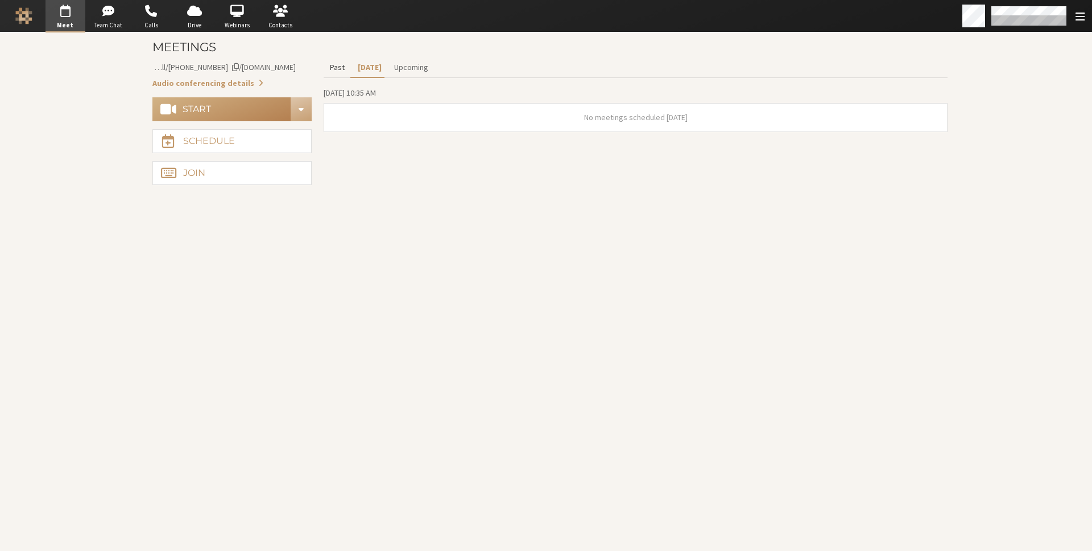
click at [334, 66] on button "Past" at bounding box center [337, 67] width 27 height 20
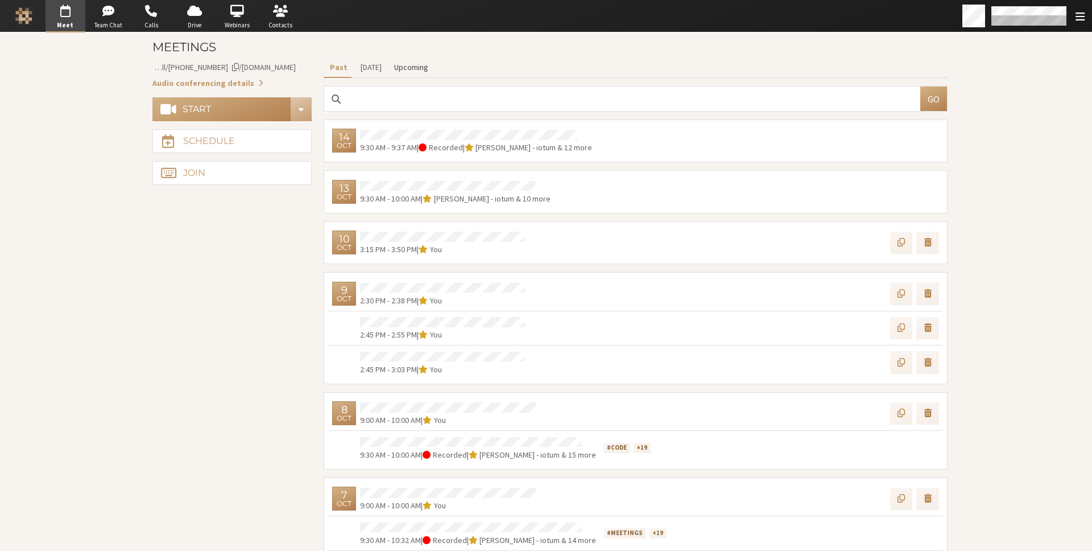
click at [415, 68] on button "Upcoming" at bounding box center [411, 67] width 47 height 20
